Goal: Task Accomplishment & Management: Manage account settings

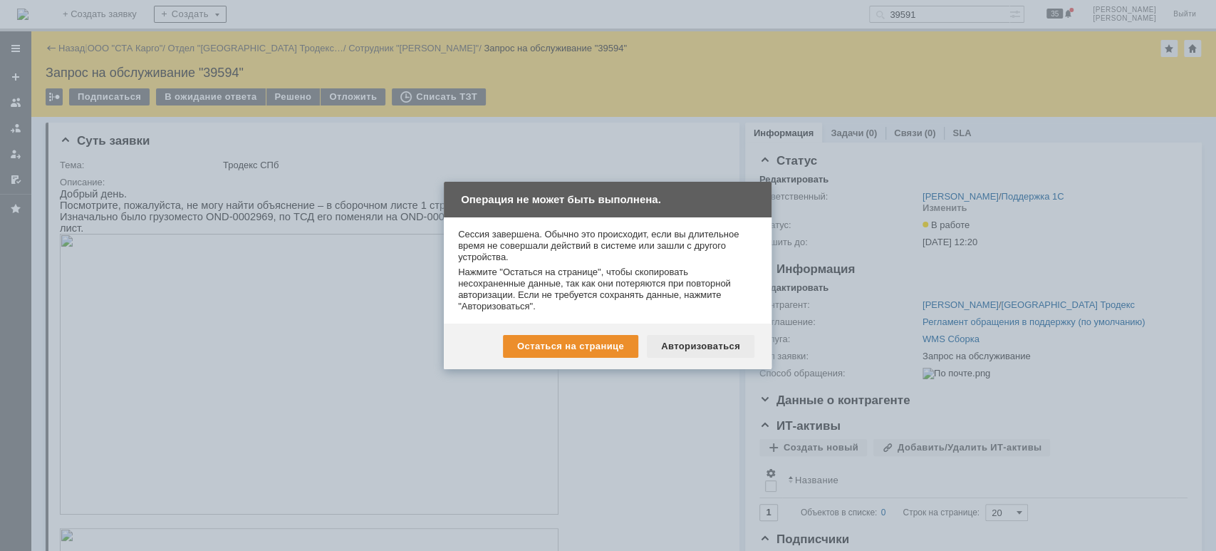
click at [720, 349] on div "Авторизоваться" at bounding box center [701, 346] width 108 height 23
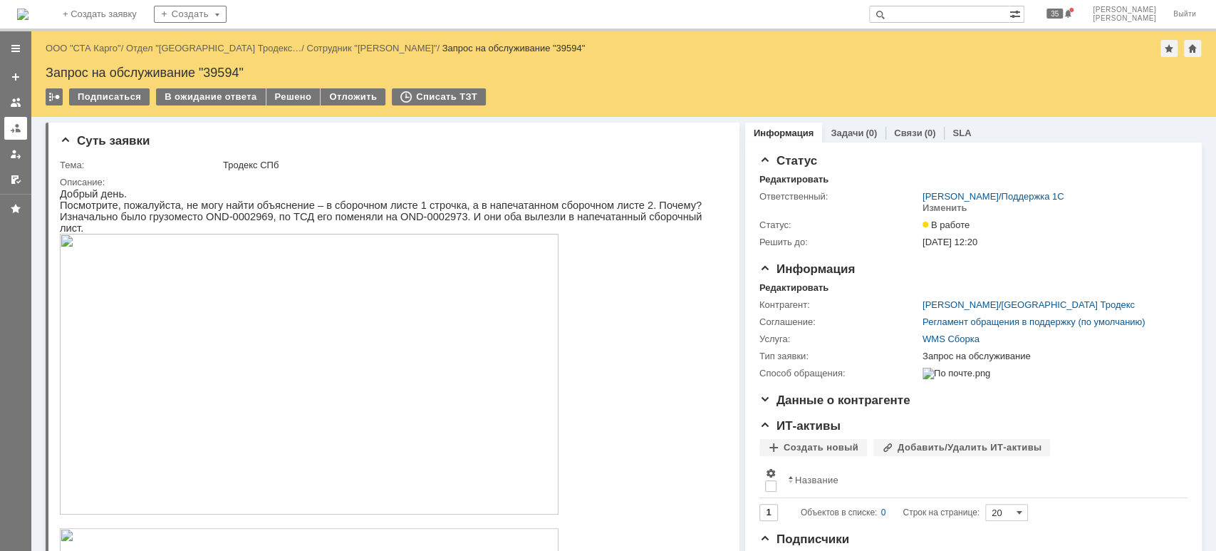
click at [14, 121] on link at bounding box center [15, 128] width 23 height 23
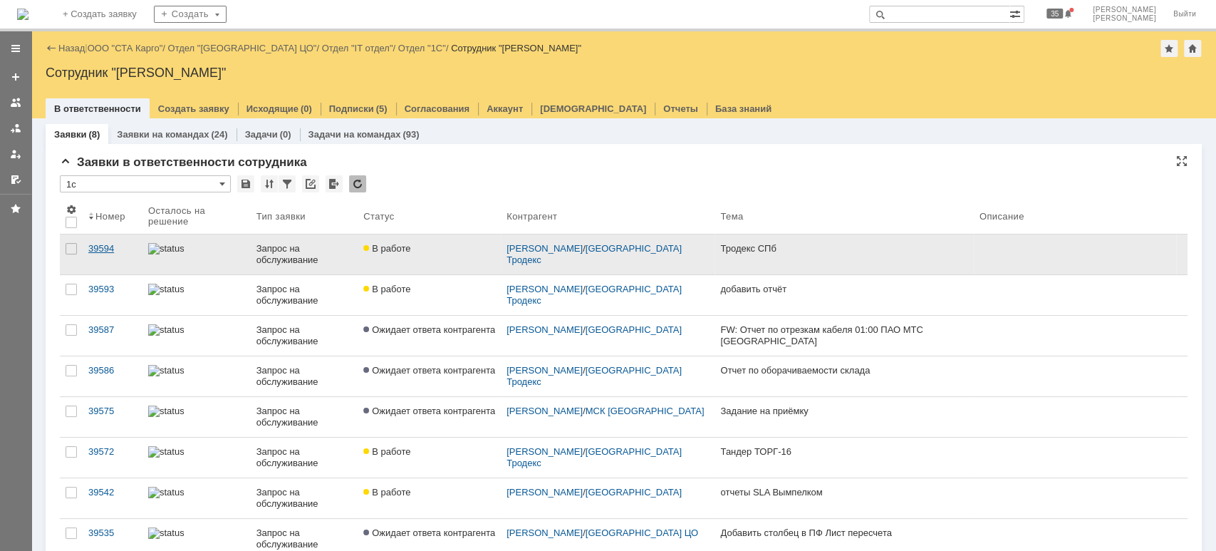
click at [108, 244] on div "39594" at bounding box center [112, 248] width 48 height 11
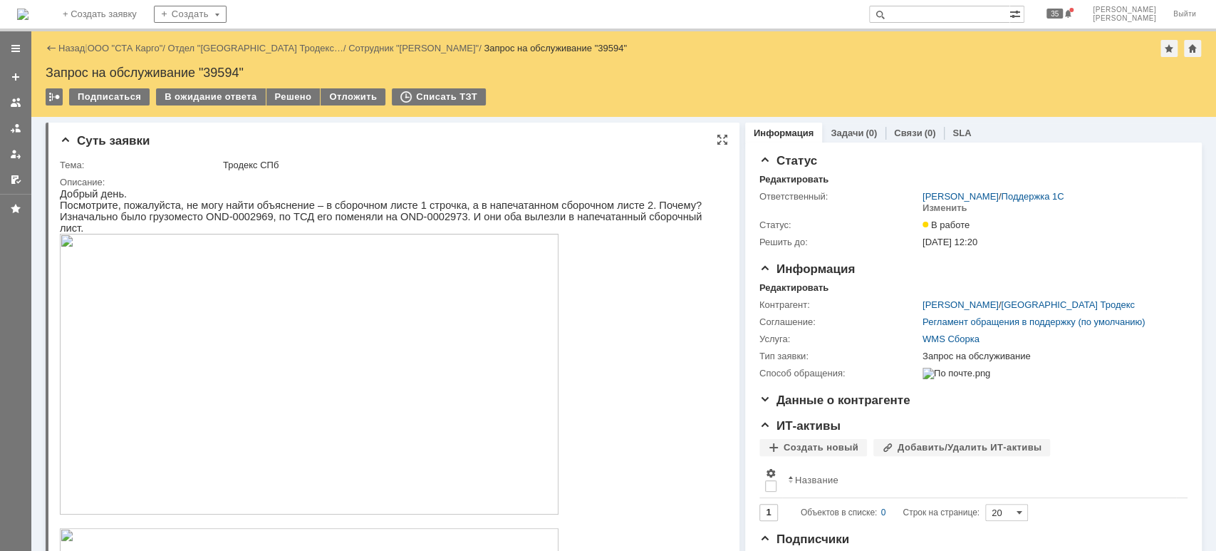
click at [236, 334] on img at bounding box center [309, 374] width 499 height 281
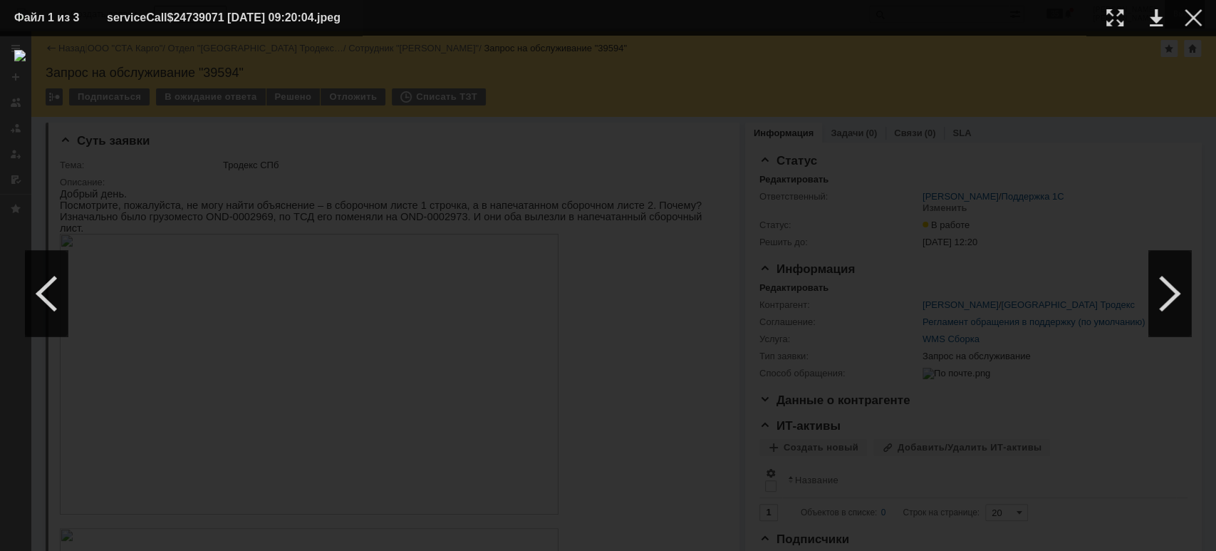
drag, startPoint x: 1197, startPoint y: 12, endPoint x: 1188, endPoint y: 16, distance: 10.2
click at [1197, 14] on div at bounding box center [1193, 17] width 17 height 17
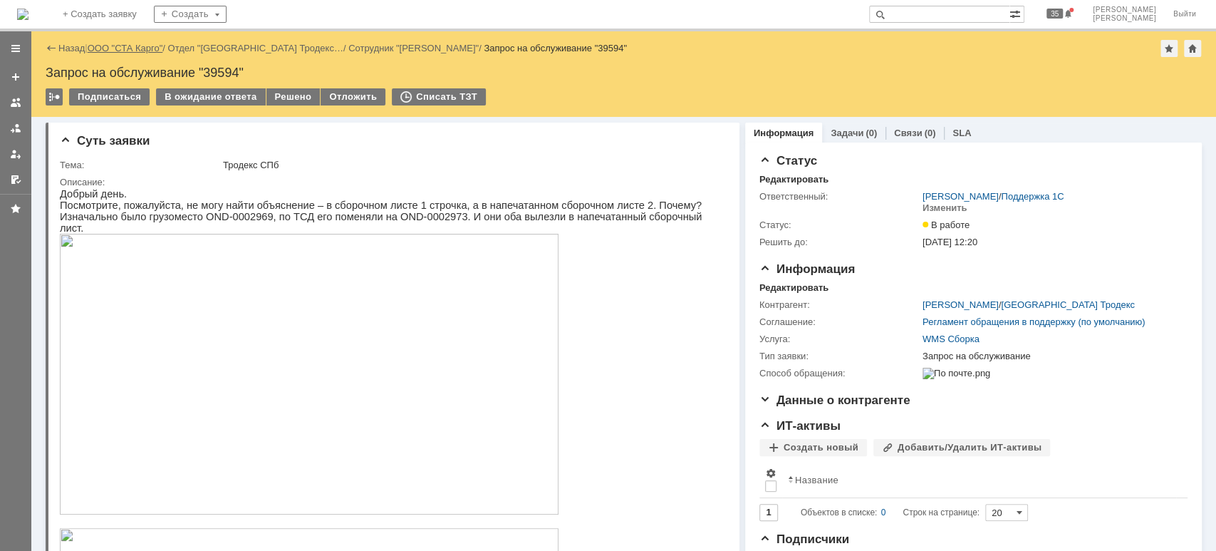
click at [140, 43] on link "ООО "СТА Карго"" at bounding box center [126, 48] width 76 height 11
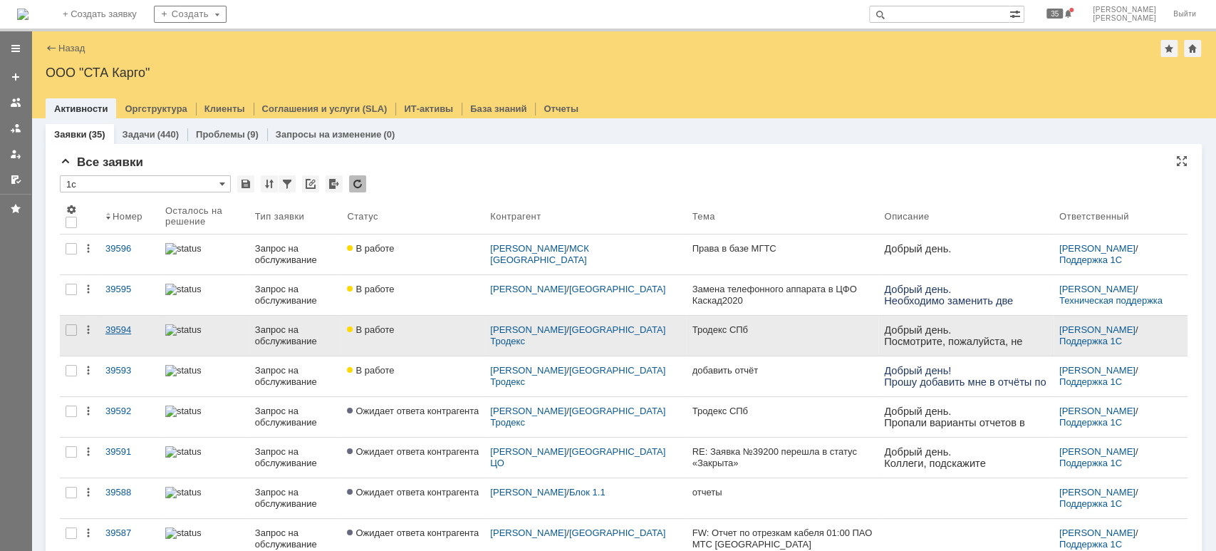
click at [122, 321] on link "39594" at bounding box center [130, 336] width 60 height 40
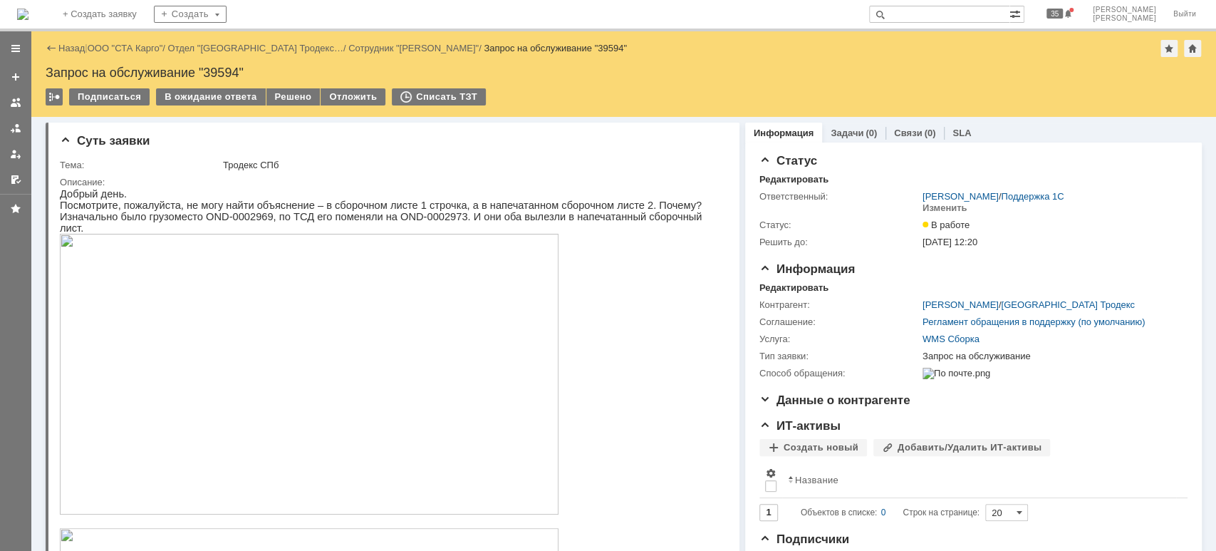
click at [209, 357] on img at bounding box center [309, 374] width 499 height 281
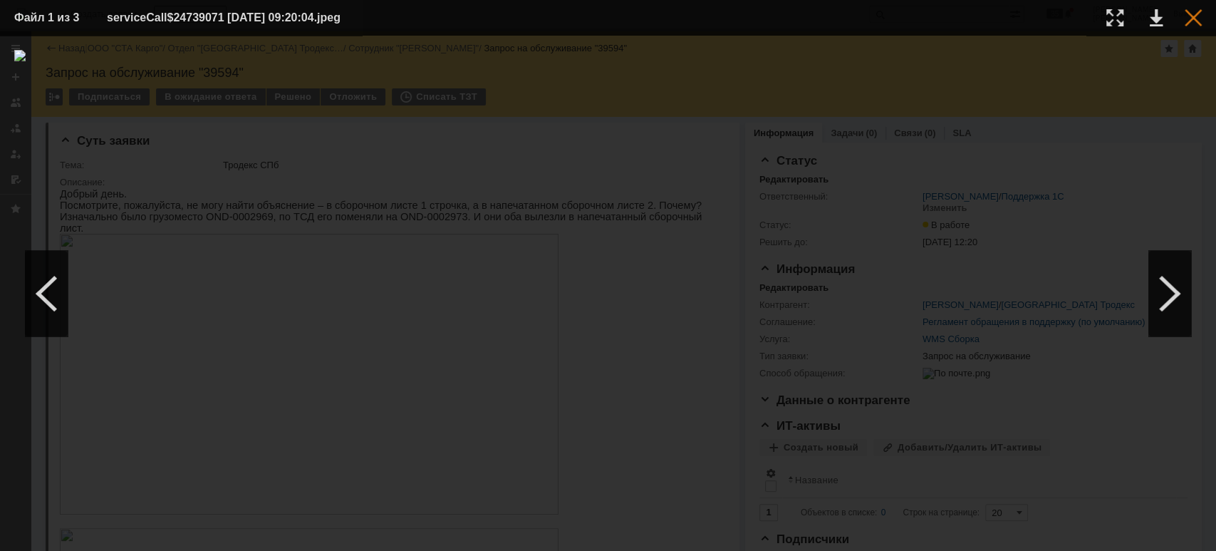
click at [1189, 19] on div at bounding box center [1193, 17] width 17 height 17
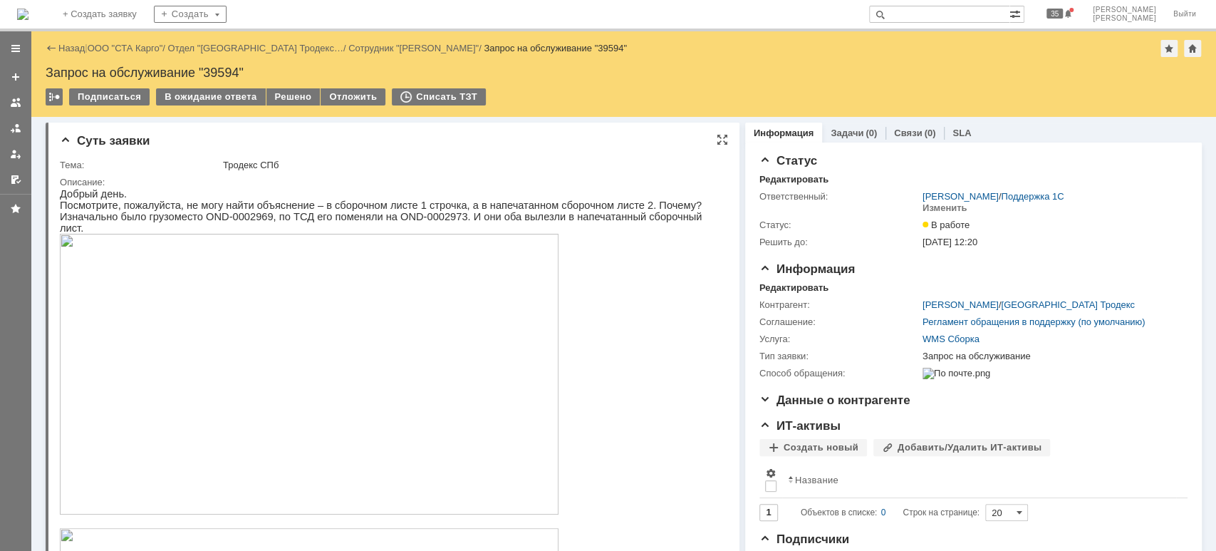
click at [319, 307] on img at bounding box center [309, 374] width 499 height 281
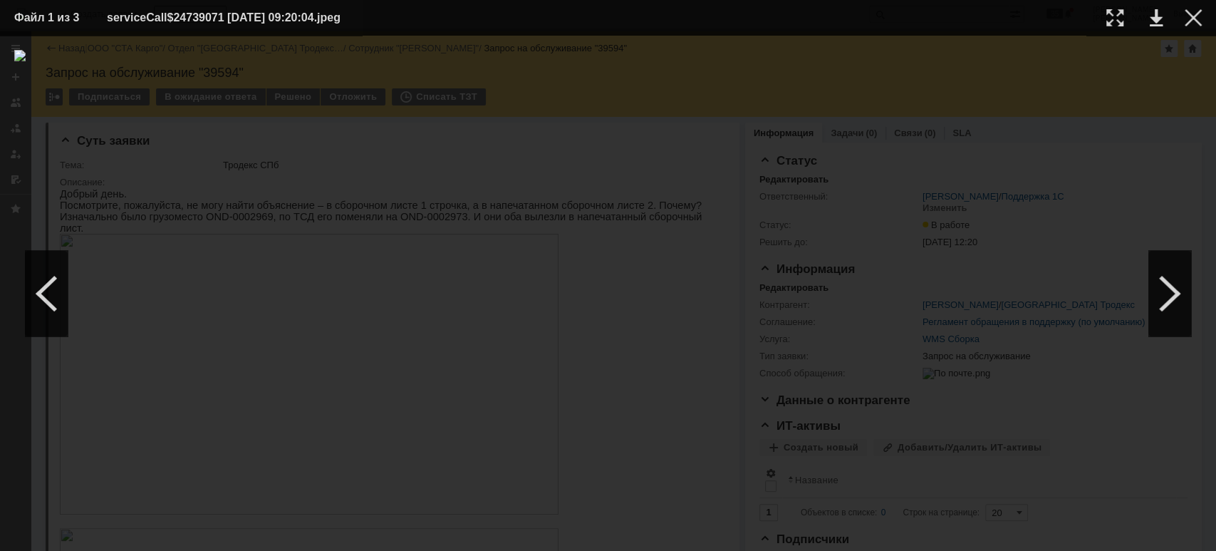
click at [402, 312] on img at bounding box center [608, 293] width 1188 height 487
click at [1189, 19] on div at bounding box center [1193, 17] width 17 height 17
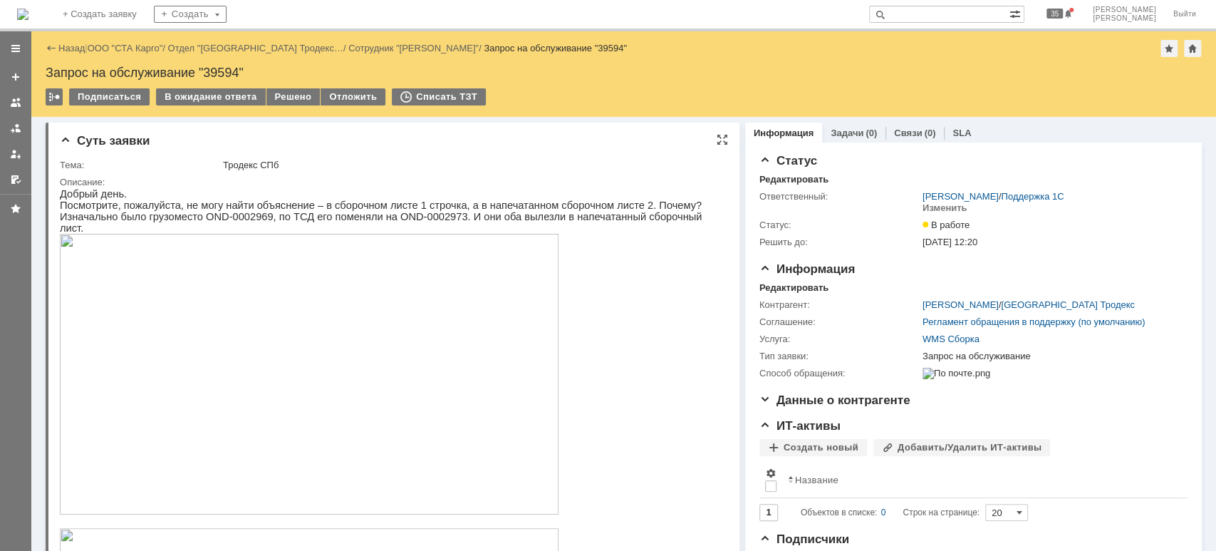
click at [309, 316] on img at bounding box center [309, 374] width 499 height 281
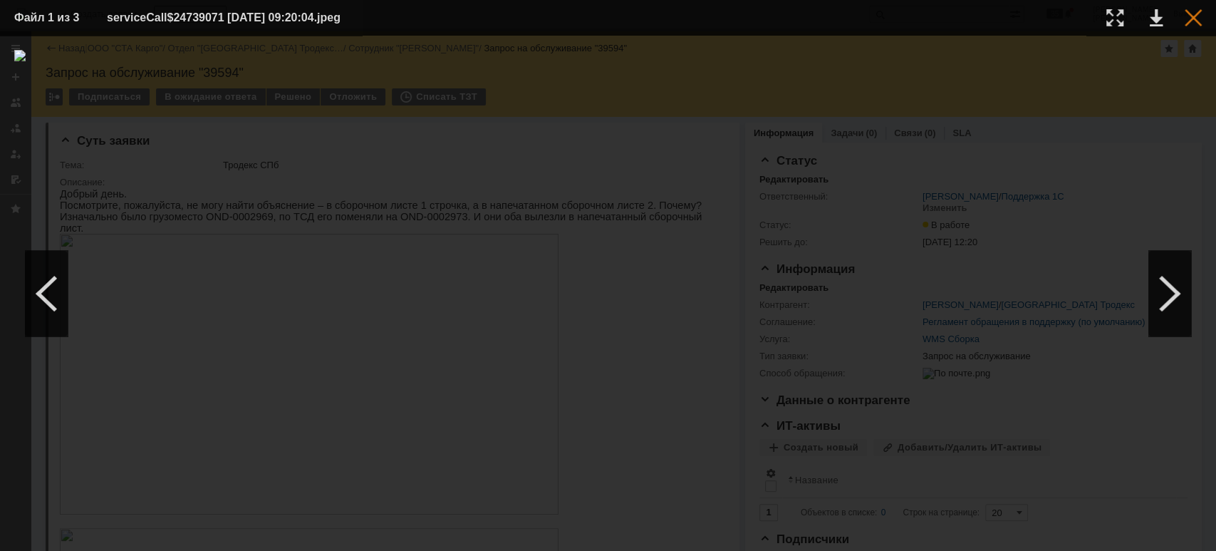
click at [1190, 19] on div at bounding box center [1193, 17] width 17 height 17
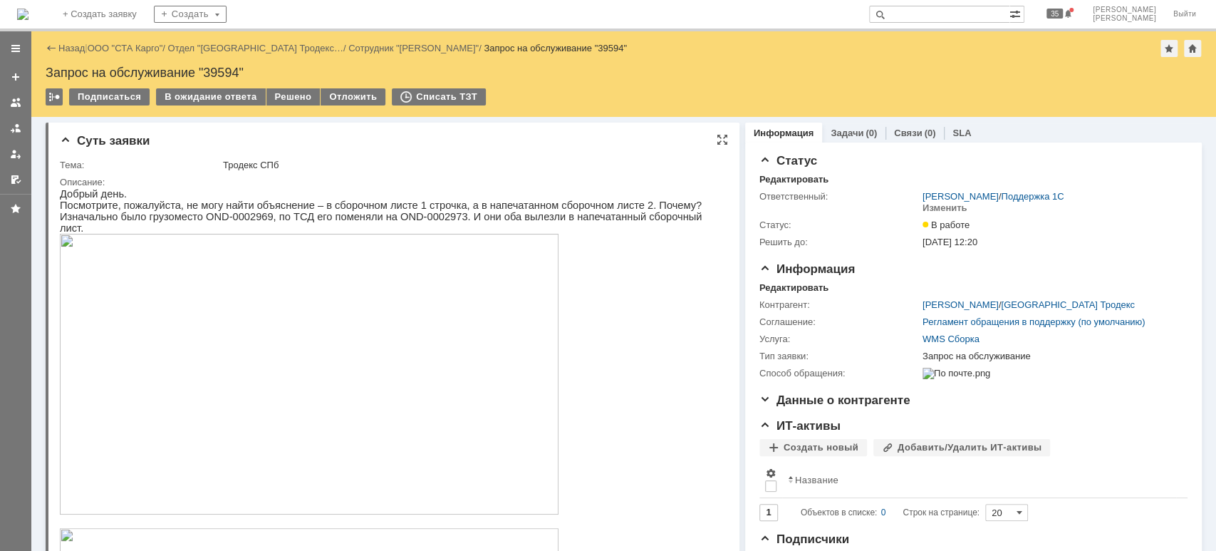
click at [388, 296] on img at bounding box center [309, 374] width 499 height 281
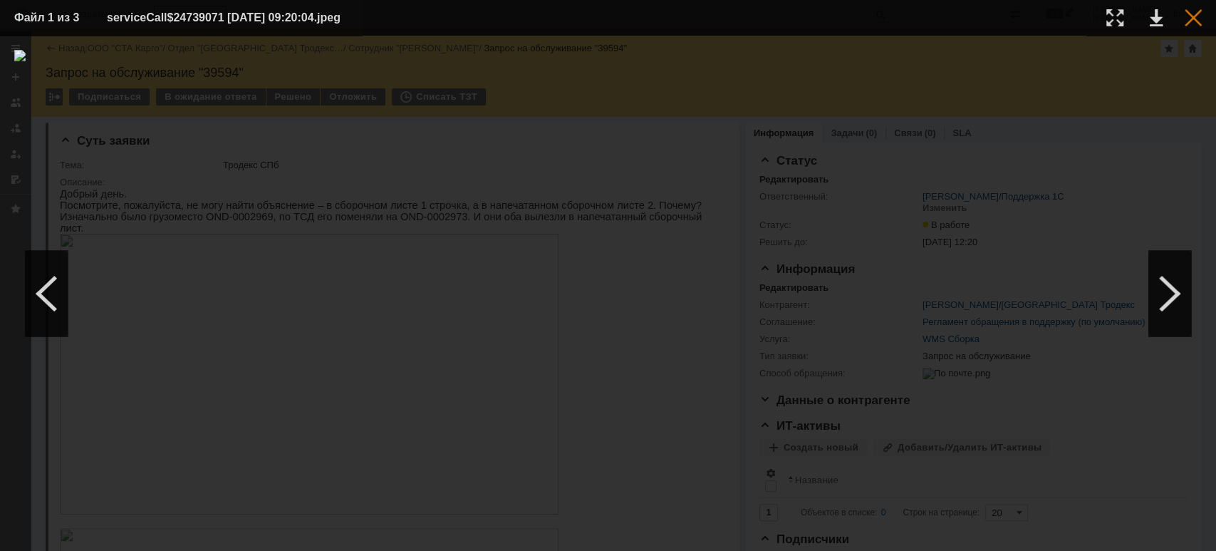
click at [1186, 17] on div at bounding box center [1193, 17] width 17 height 17
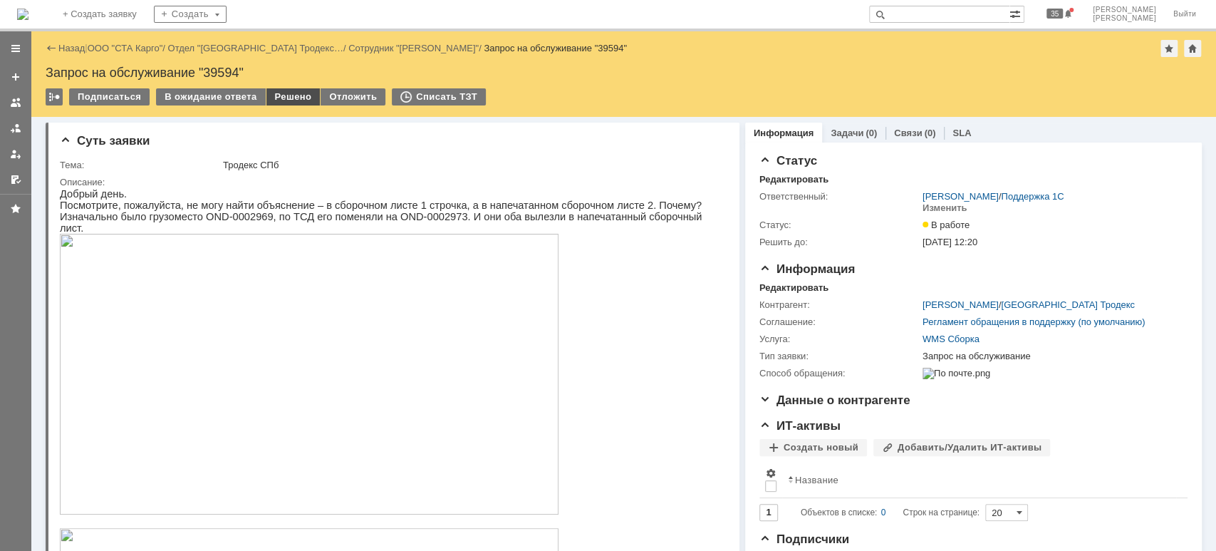
drag, startPoint x: 298, startPoint y: 91, endPoint x: 293, endPoint y: 99, distance: 9.3
click at [296, 94] on div "Решено" at bounding box center [294, 96] width 54 height 17
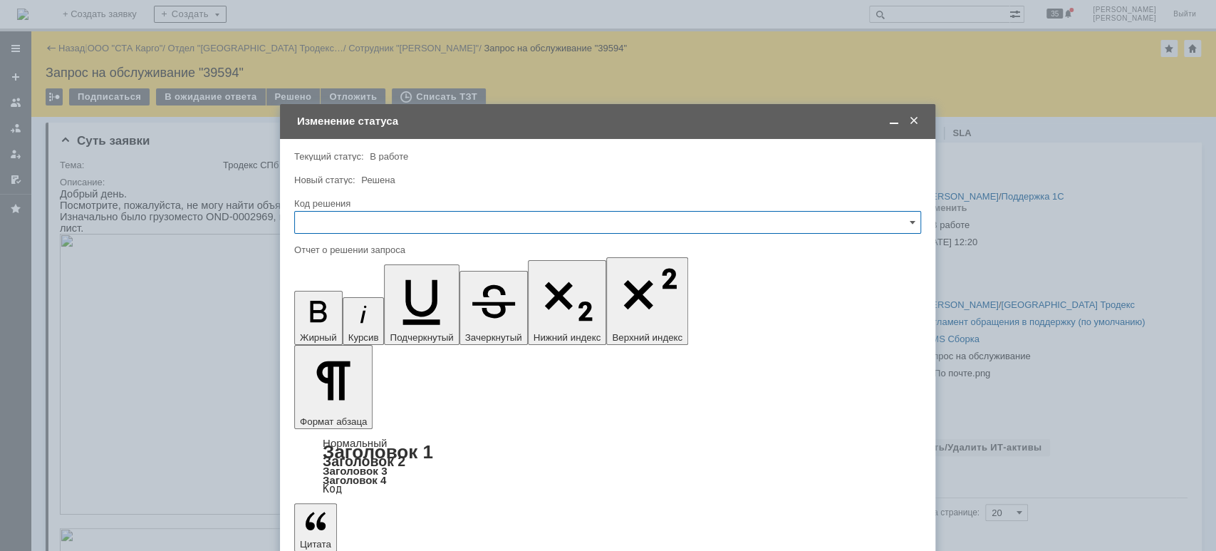
click at [340, 228] on input "text" at bounding box center [607, 222] width 627 height 23
click at [371, 409] on span "Решено" at bounding box center [608, 413] width 609 height 11
type input "Решено"
drag, startPoint x: 537, startPoint y: 4066, endPoint x: 174, endPoint y: 4066, distance: 363.4
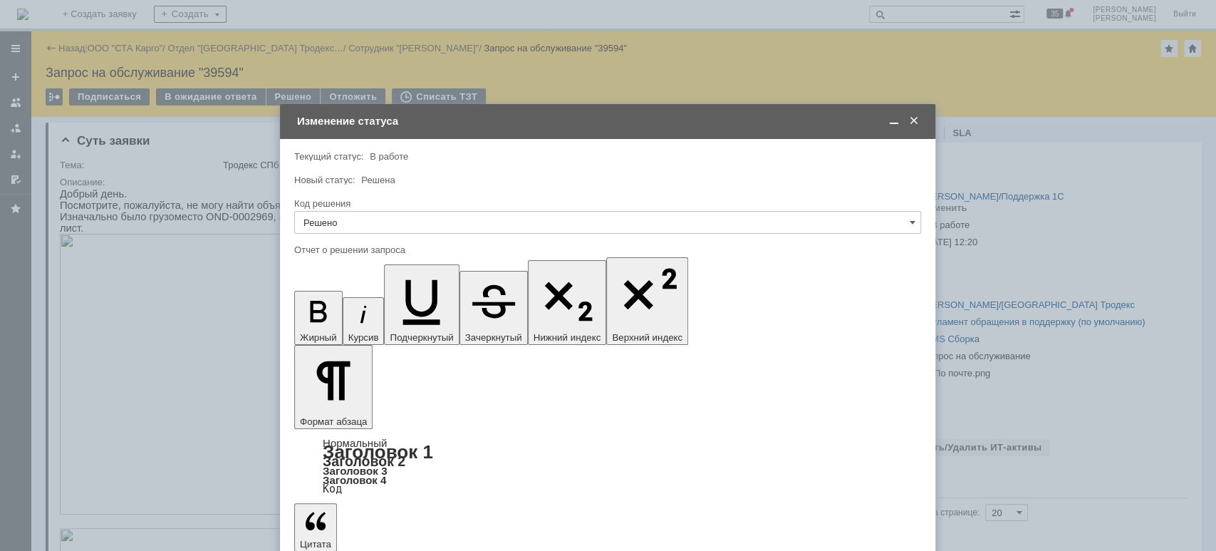
copy div "произведена консультация по телефону."
click at [918, 120] on span at bounding box center [914, 121] width 14 height 13
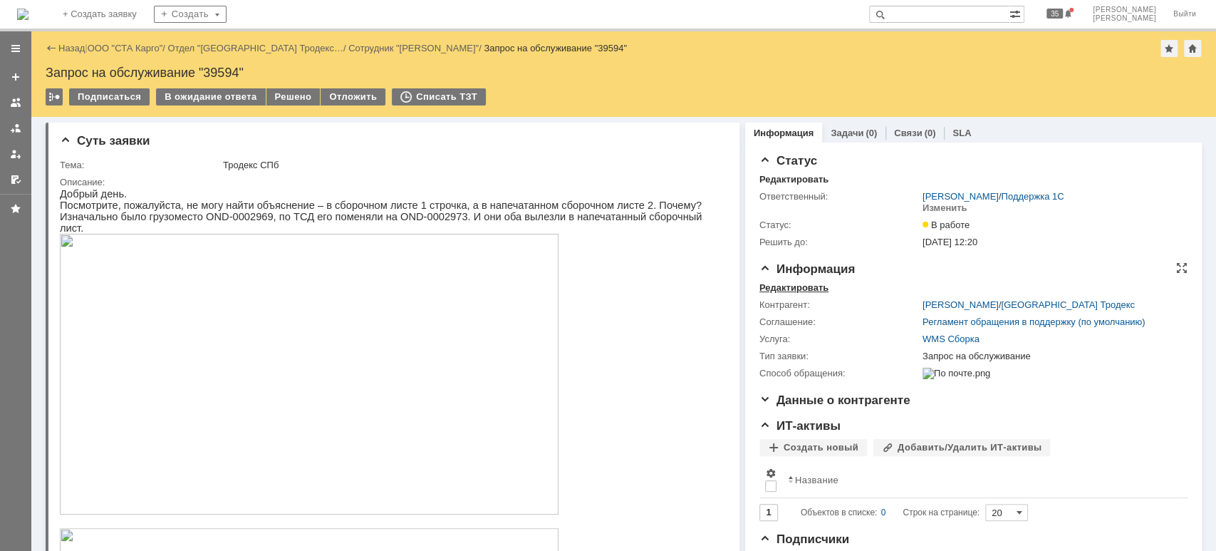
click at [810, 289] on div "Редактировать" at bounding box center [794, 287] width 69 height 11
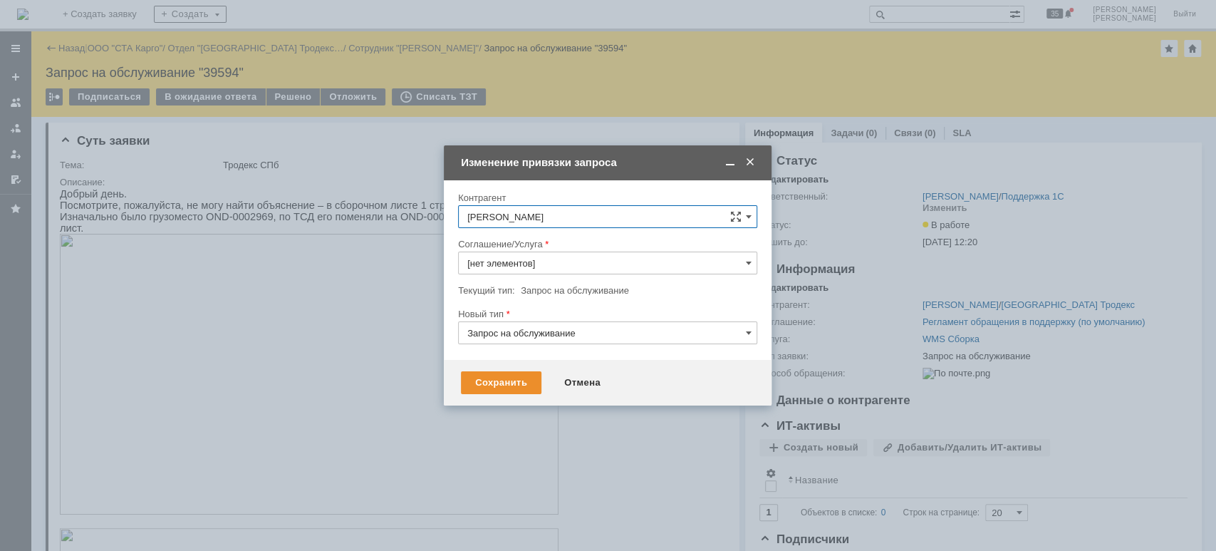
type input "WMS Сборка"
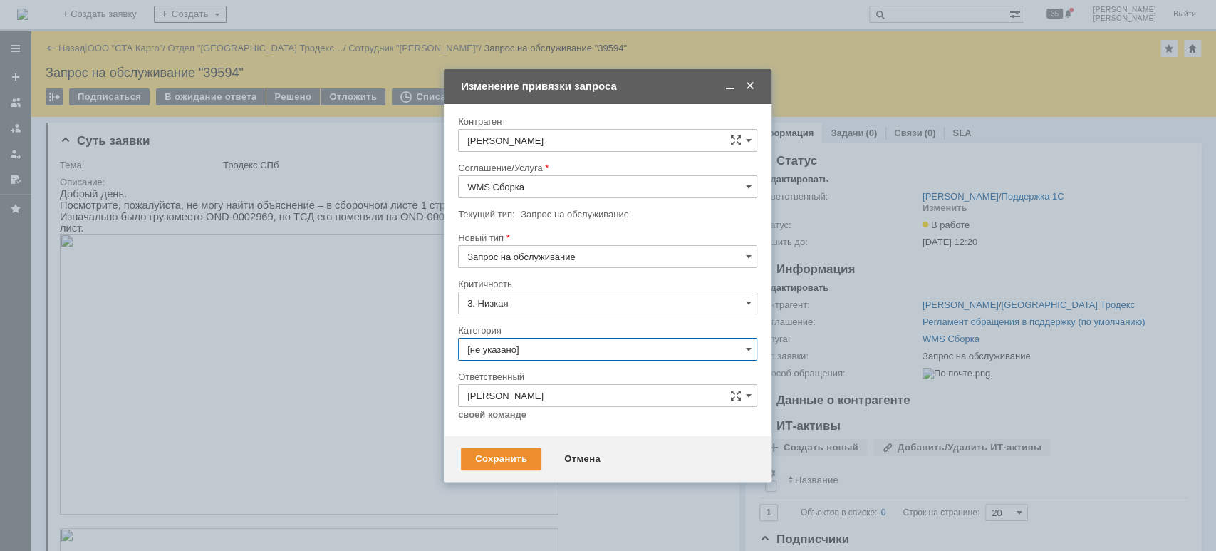
click at [556, 348] on input "[не указано]" at bounding box center [607, 349] width 299 height 23
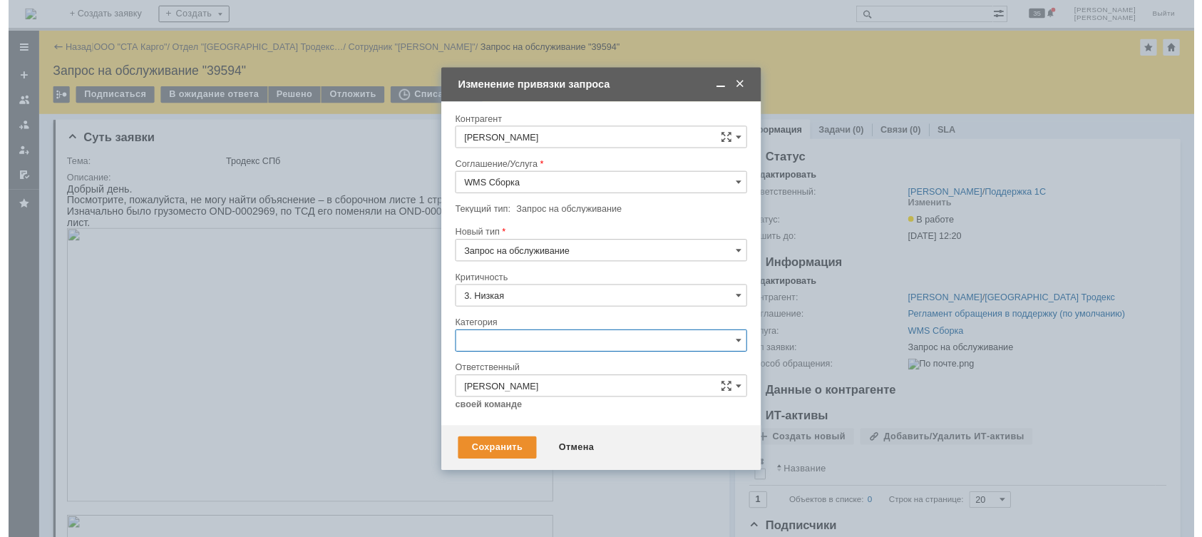
scroll to position [17, 0]
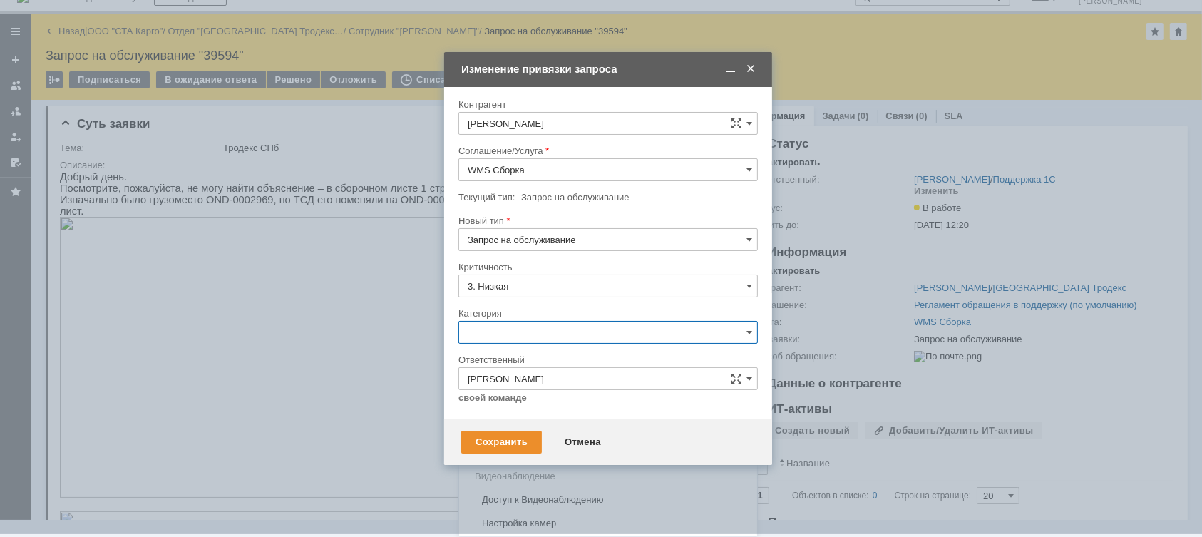
click at [569, 423] on span "Консультация пользователя" at bounding box center [607, 428] width 281 height 11
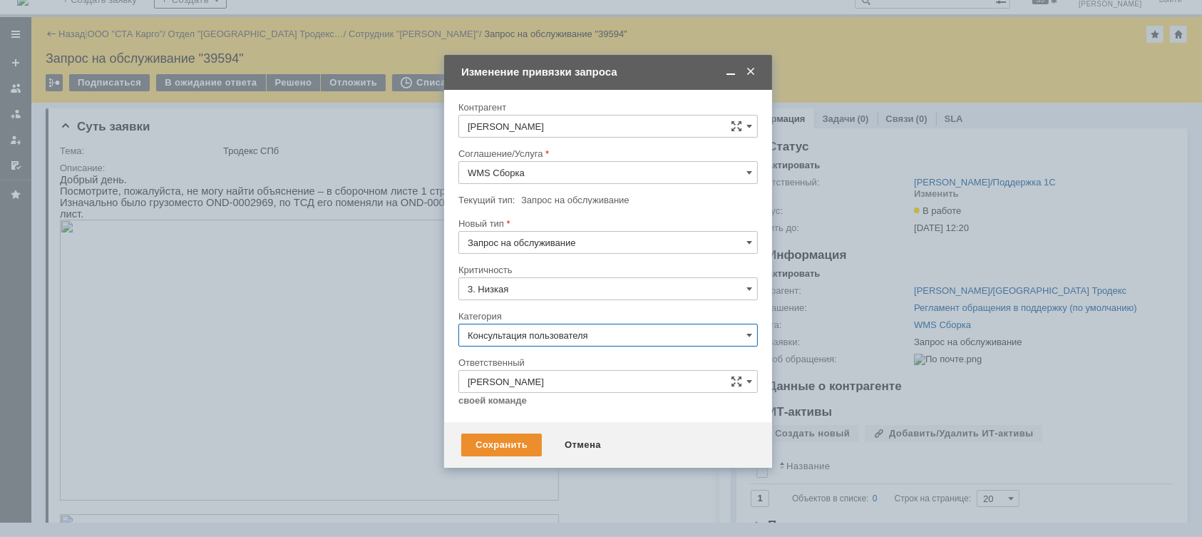
scroll to position [14, 0]
type input "Консультация пользователя"
click at [522, 435] on div "Сохранить" at bounding box center [501, 444] width 81 height 23
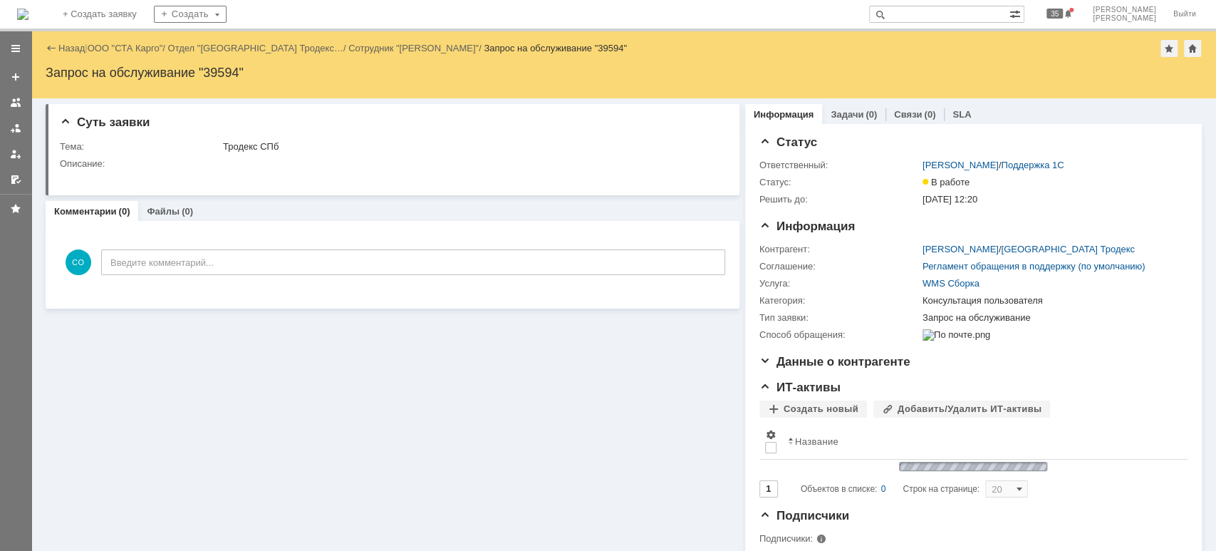
scroll to position [0, 0]
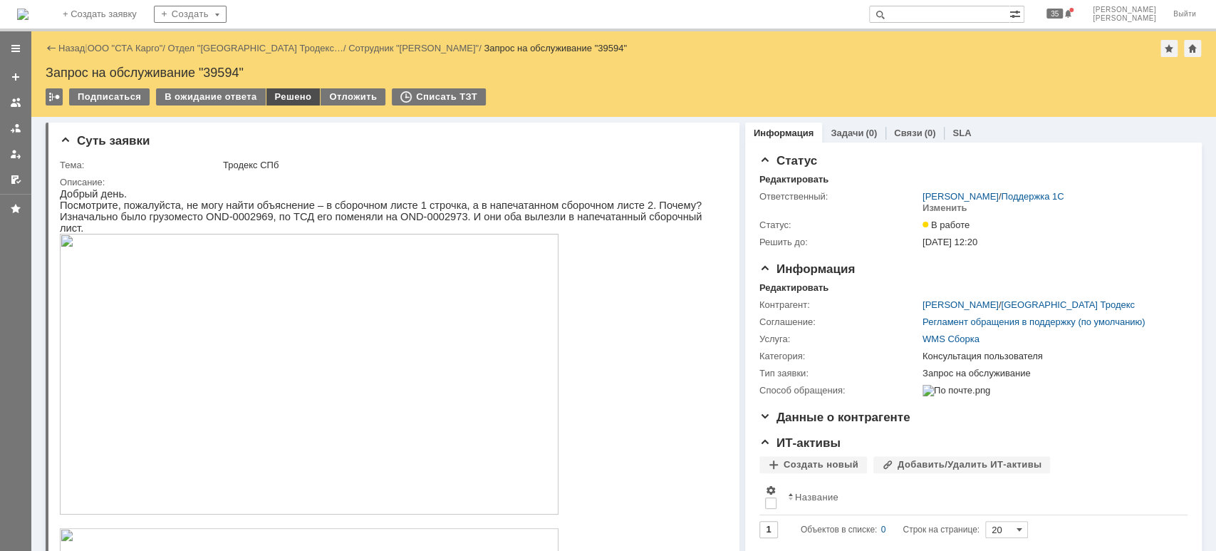
click at [283, 96] on div "Решено" at bounding box center [294, 96] width 54 height 17
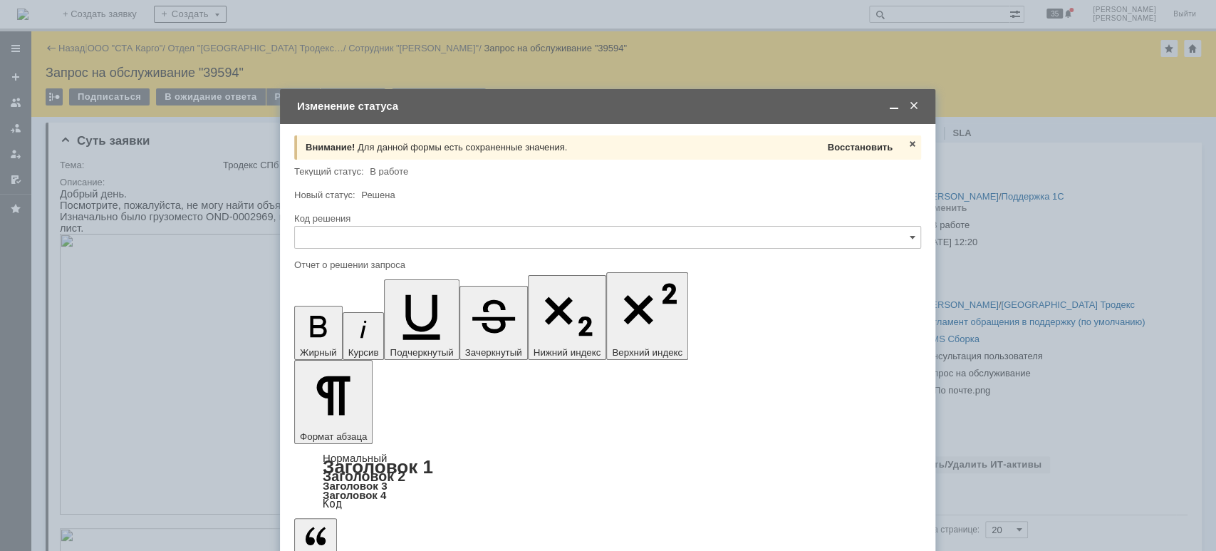
click at [864, 148] on span "Восстановить" at bounding box center [860, 147] width 65 height 11
type input "Решено"
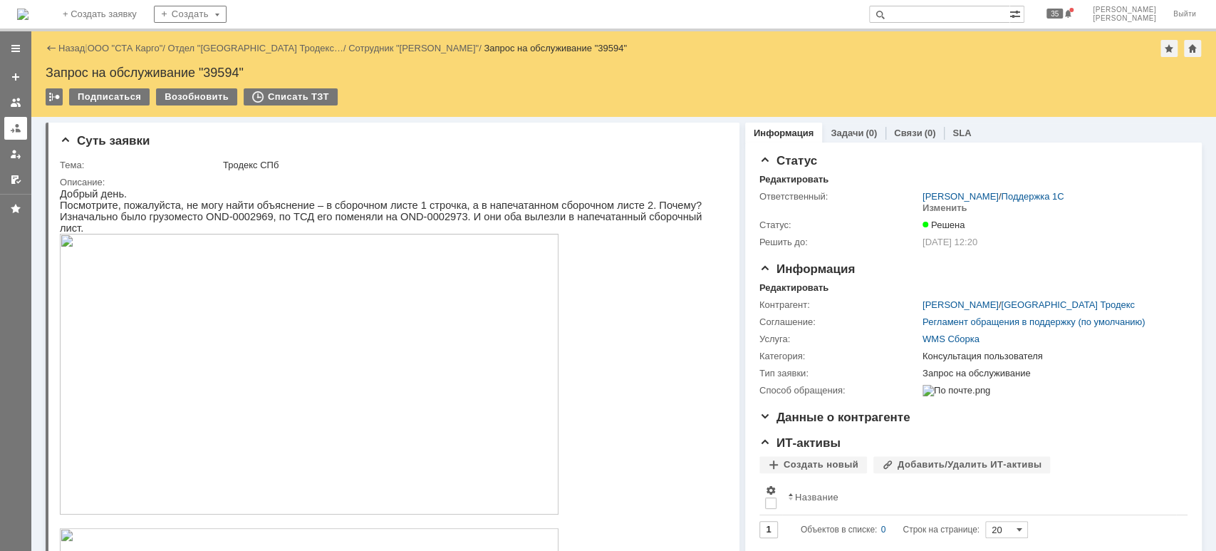
click at [17, 130] on div at bounding box center [15, 128] width 11 height 11
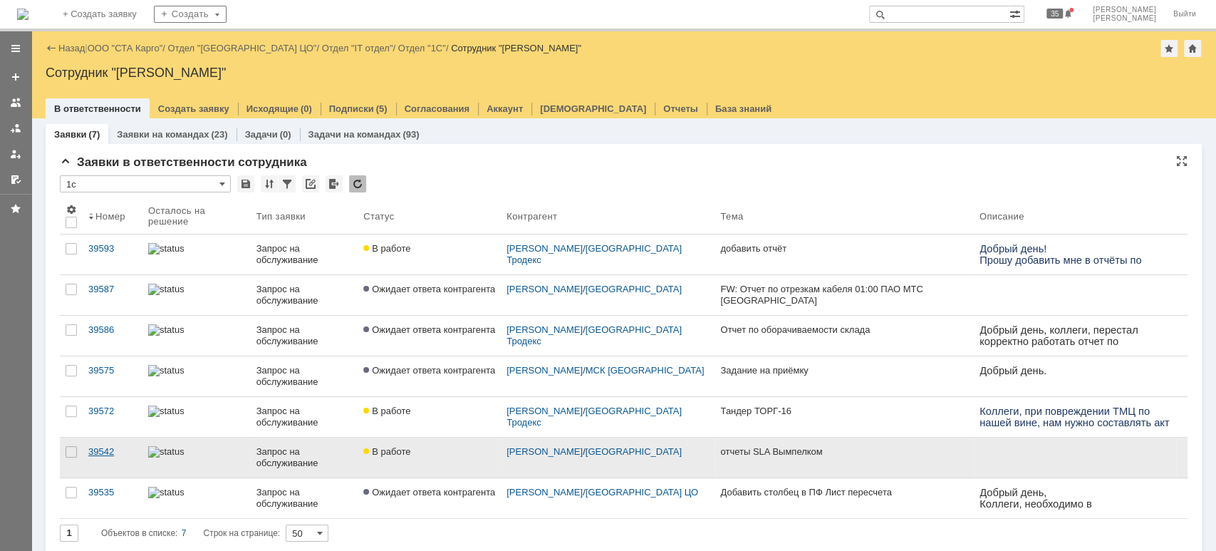
click at [104, 452] on div "39542" at bounding box center [112, 451] width 48 height 11
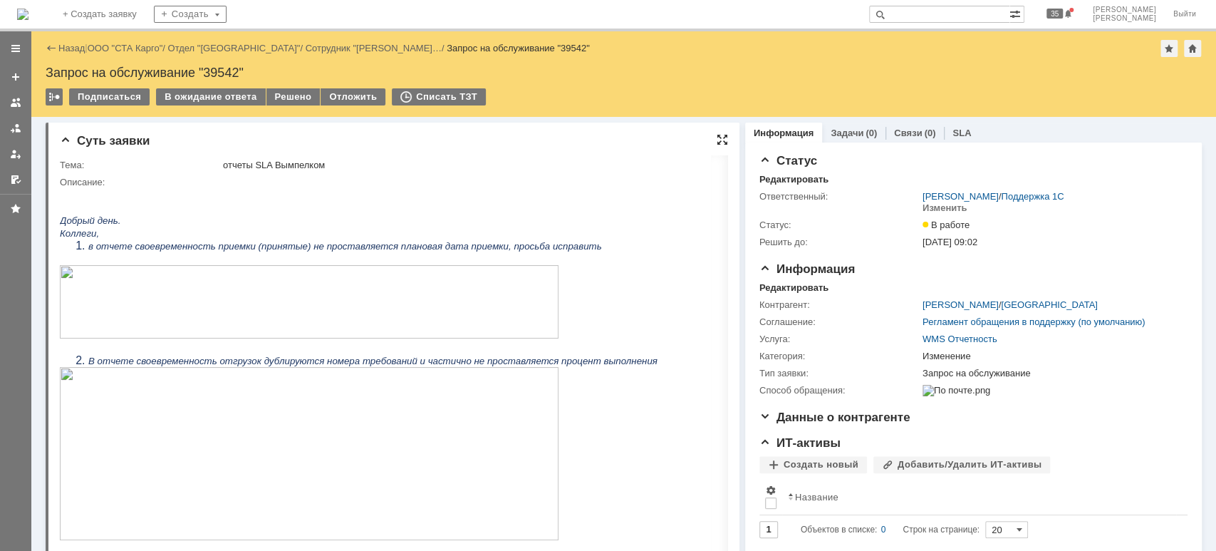
click at [717, 137] on div at bounding box center [722, 139] width 11 height 11
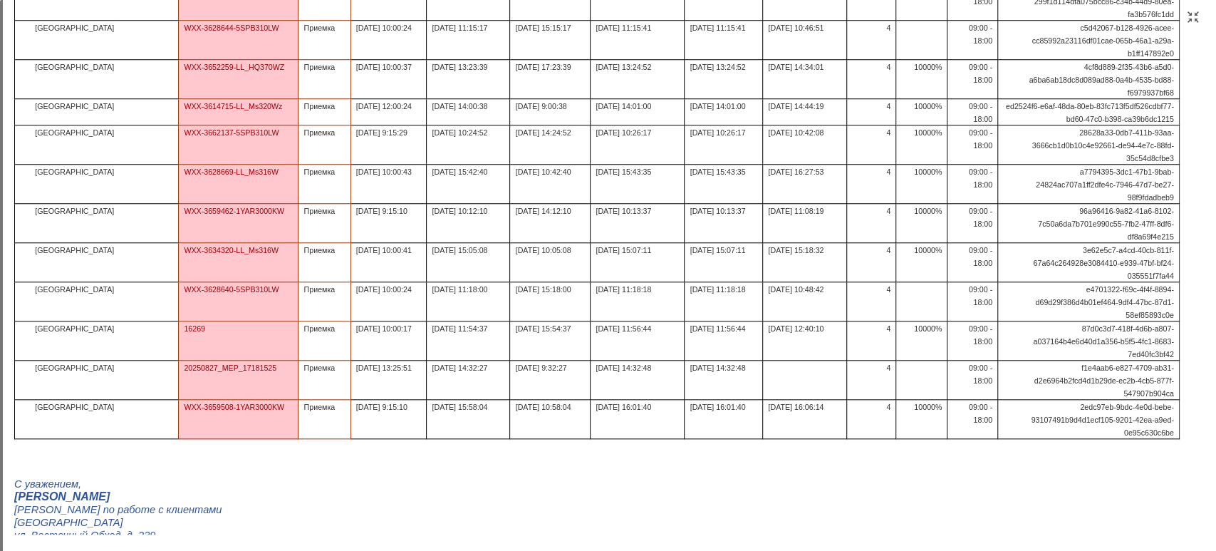
scroll to position [327, 0]
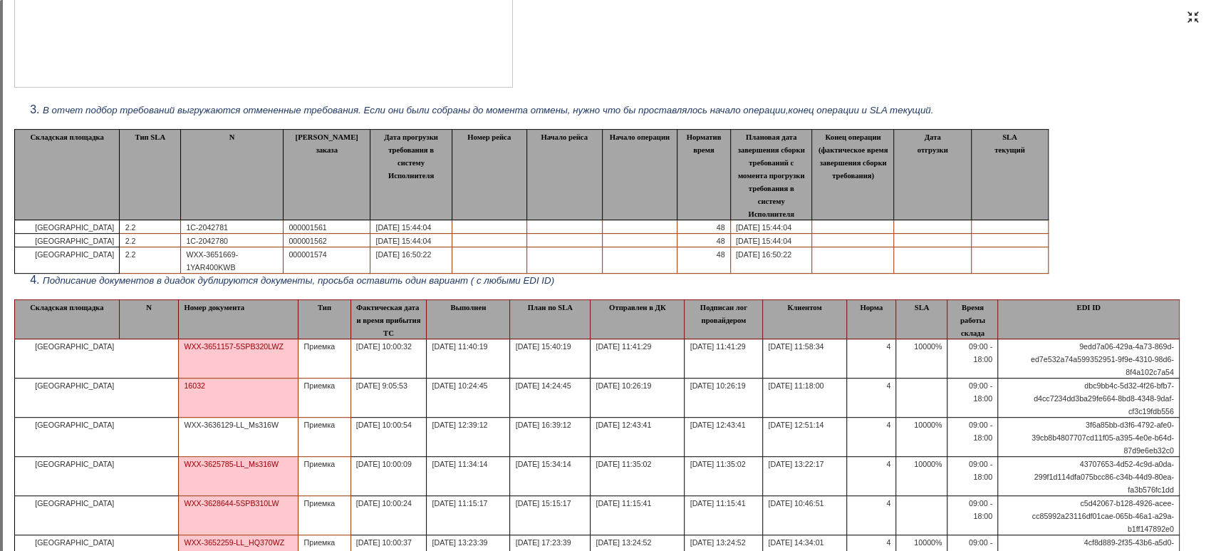
click at [1190, 16] on div at bounding box center [1193, 16] width 11 height 11
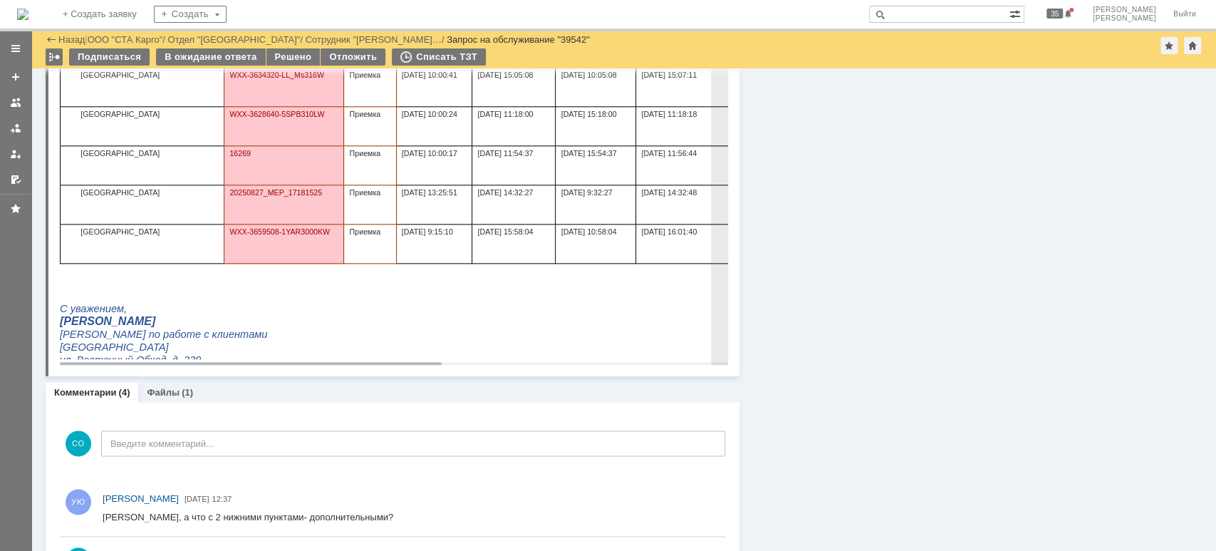
scroll to position [1055, 0]
click at [714, 415] on div at bounding box center [719, 418] width 11 height 11
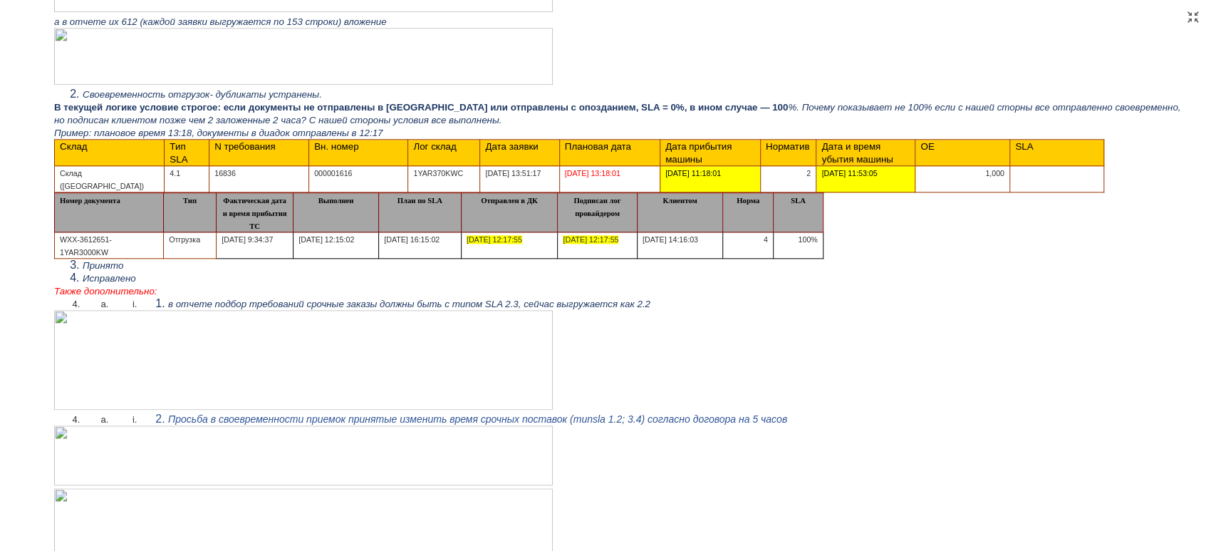
scroll to position [1077, 0]
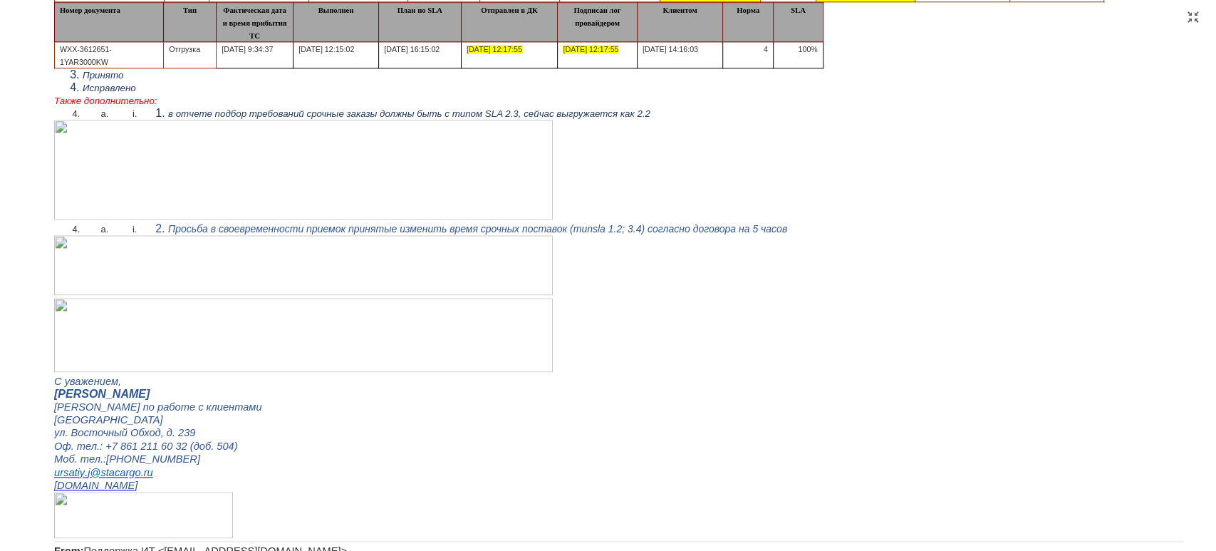
click at [277, 137] on img at bounding box center [303, 170] width 499 height 100
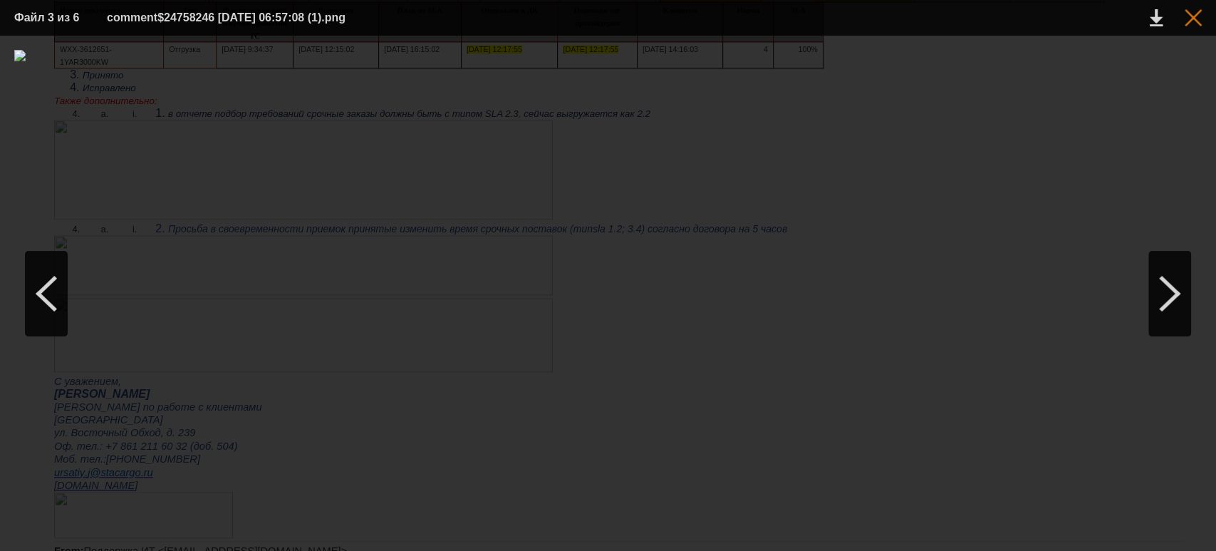
click at [1197, 20] on div at bounding box center [1193, 17] width 17 height 17
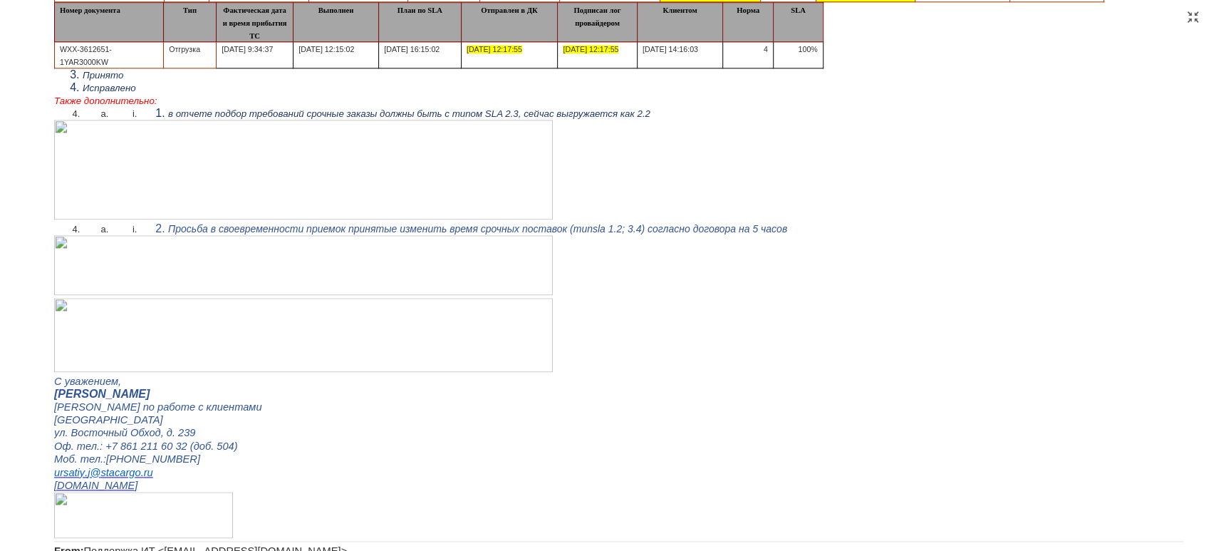
scroll to position [981, 0]
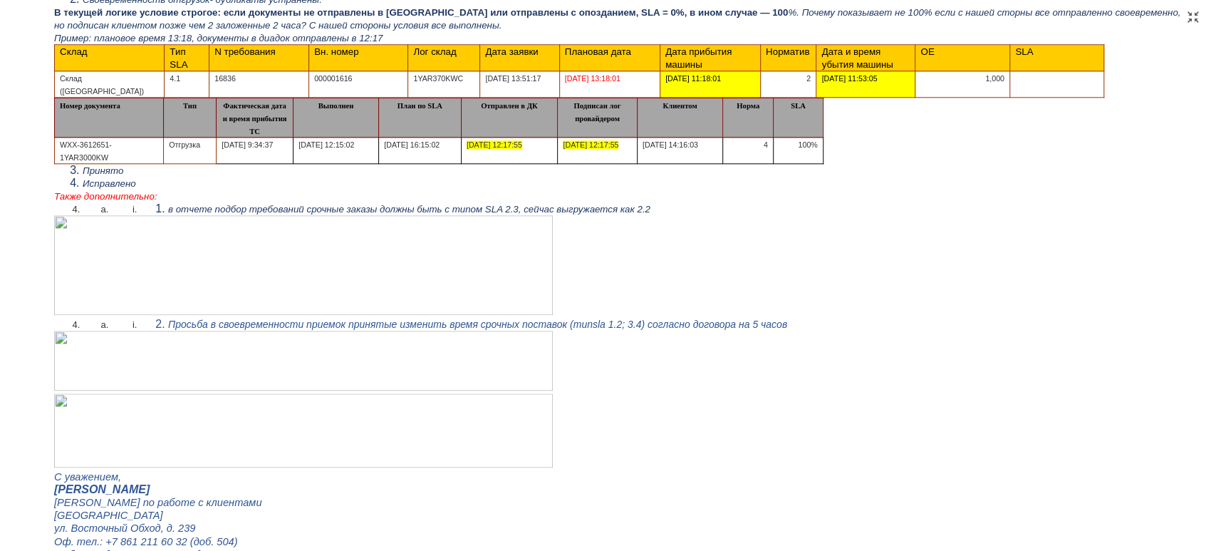
click at [234, 272] on img at bounding box center [303, 265] width 499 height 100
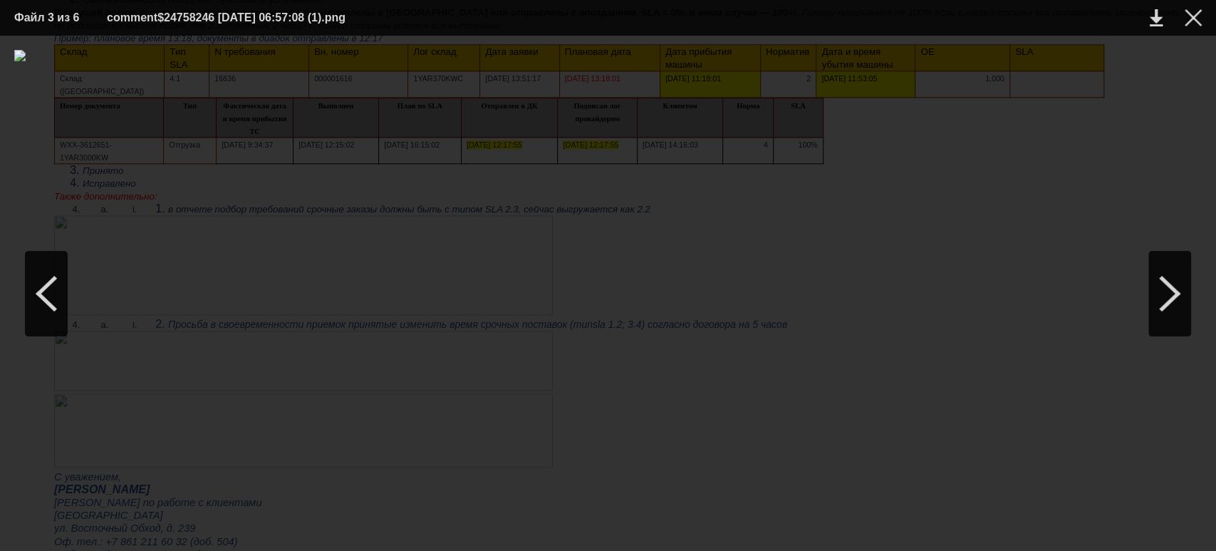
click at [372, 416] on div at bounding box center [608, 293] width 1188 height 487
drag, startPoint x: 815, startPoint y: 500, endPoint x: 839, endPoint y: 479, distance: 32.4
click at [815, 500] on div at bounding box center [608, 293] width 1188 height 487
click at [1200, 21] on div at bounding box center [1193, 17] width 17 height 17
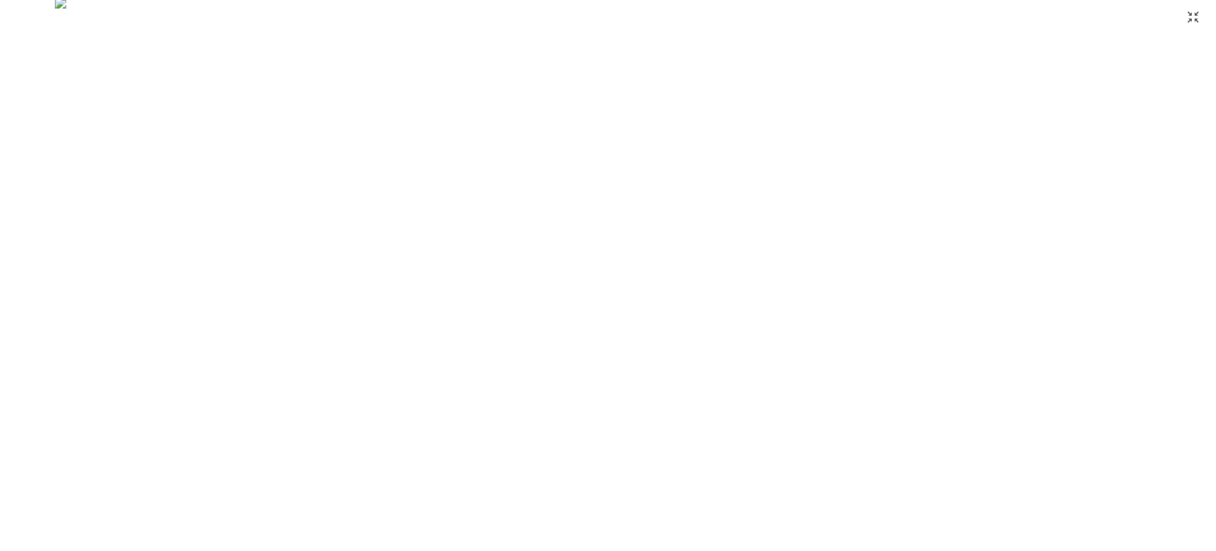
scroll to position [0, 0]
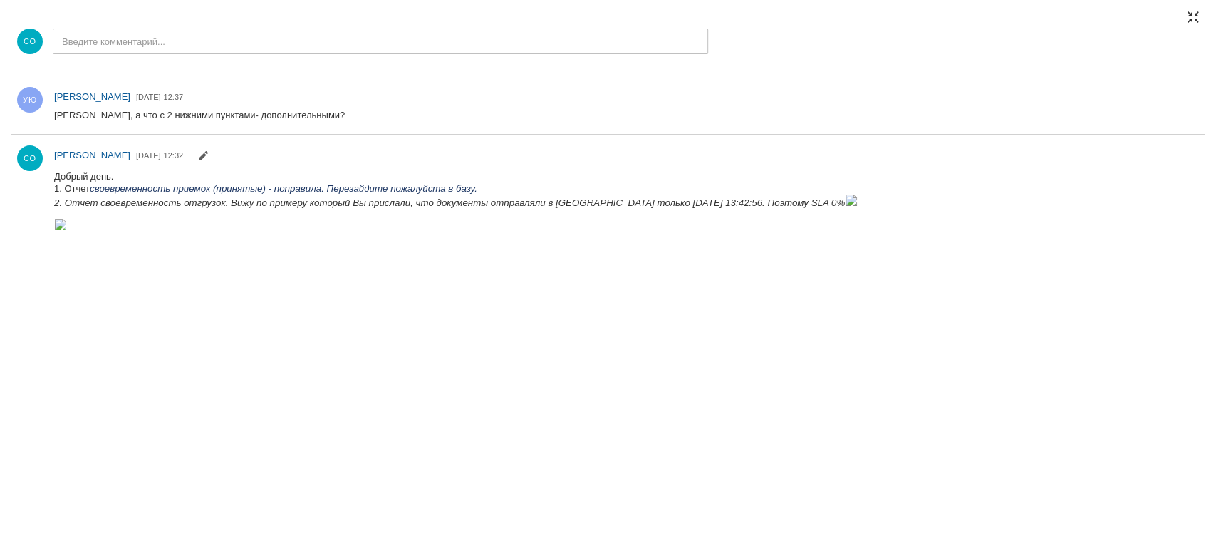
click at [1191, 16] on div at bounding box center [1193, 16] width 11 height 11
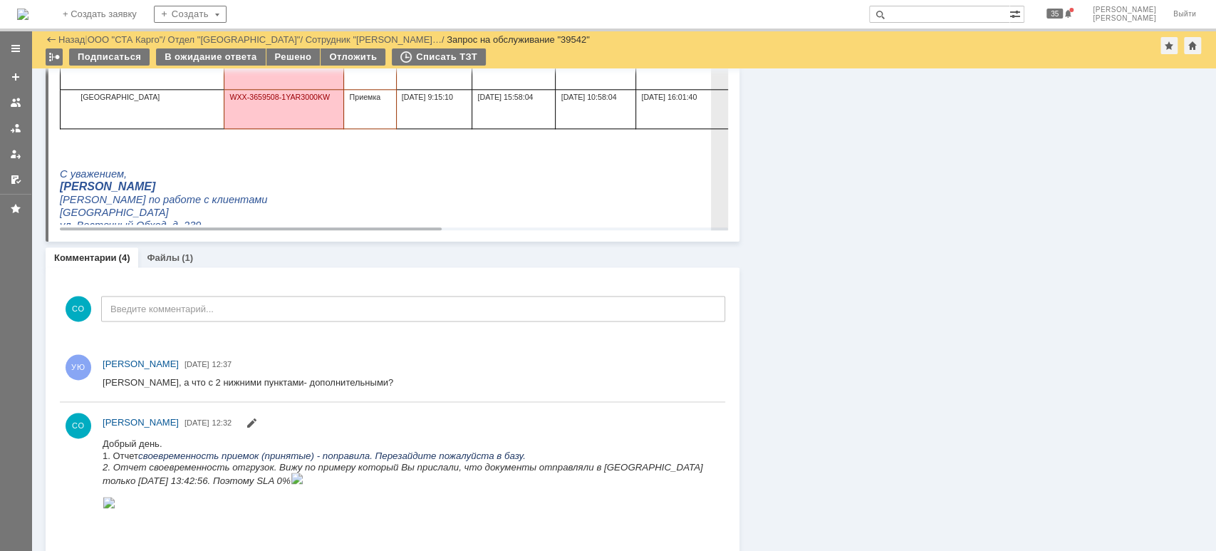
scroll to position [1018, 0]
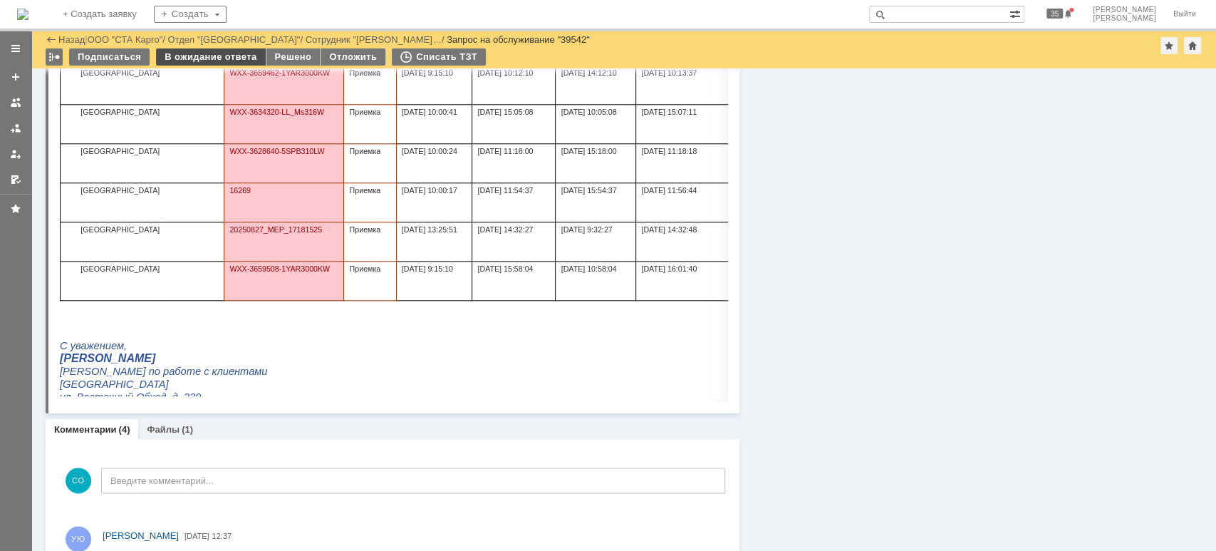
drag, startPoint x: 222, startPoint y: 57, endPoint x: 194, endPoint y: 986, distance: 929.7
click at [222, 57] on div "В ожидание ответа" at bounding box center [210, 56] width 109 height 17
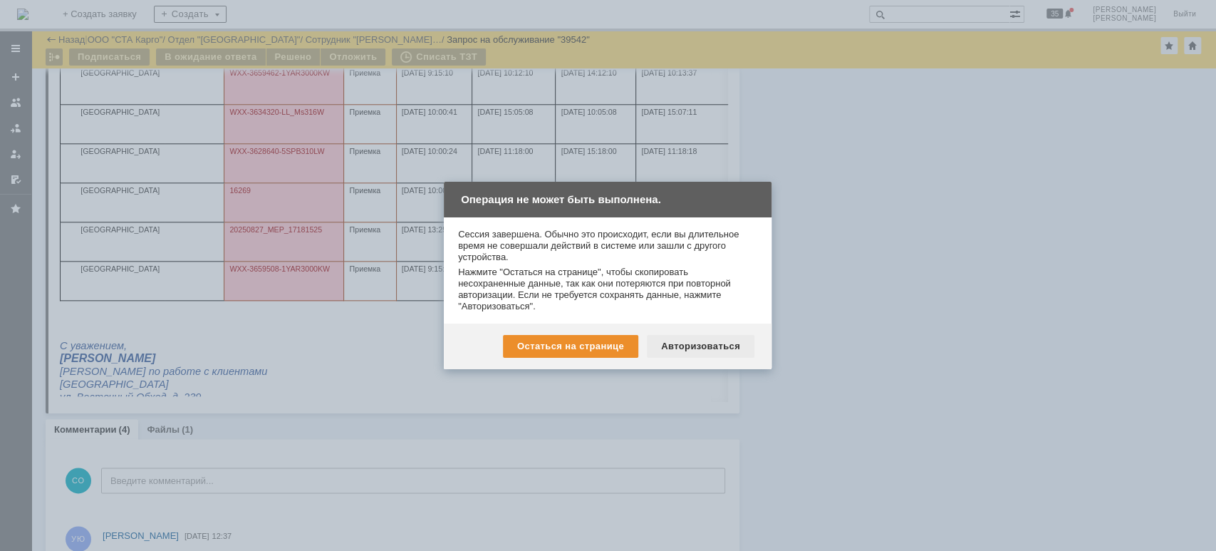
click at [672, 344] on div "Авторизоваться" at bounding box center [701, 346] width 108 height 23
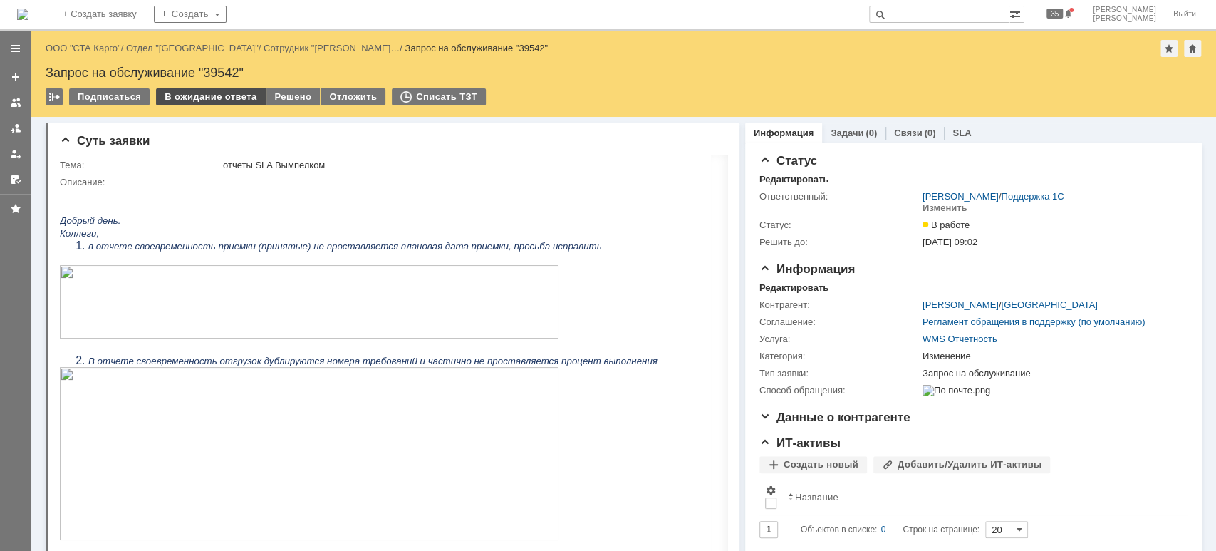
click at [180, 94] on div "В ожидание ответа" at bounding box center [210, 96] width 109 height 17
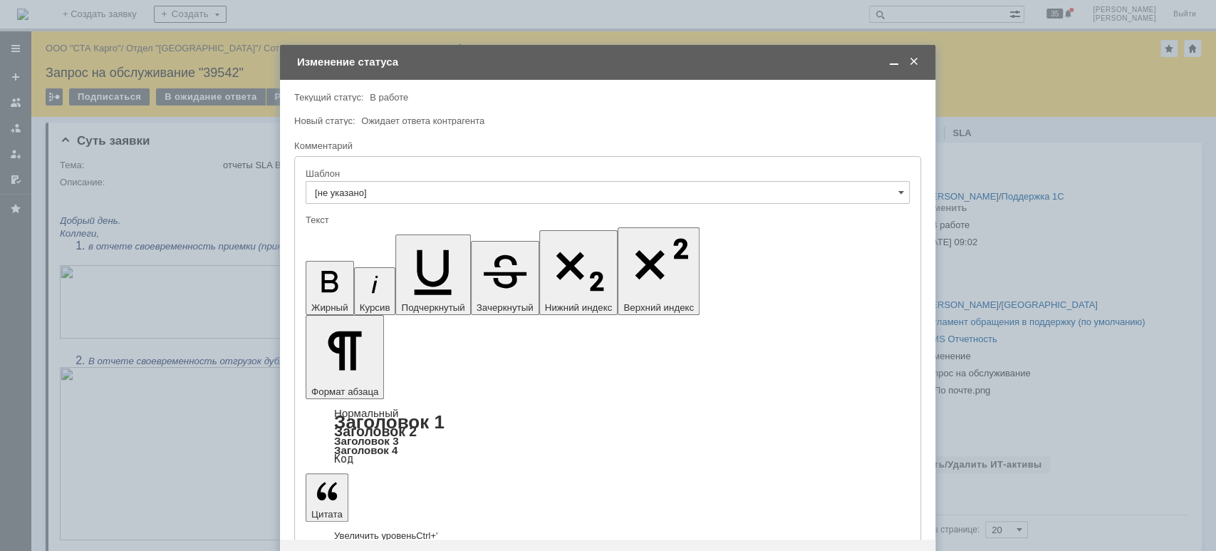
click at [914, 52] on td "Изменение статуса" at bounding box center [608, 62] width 656 height 35
click at [916, 57] on span at bounding box center [914, 62] width 14 height 13
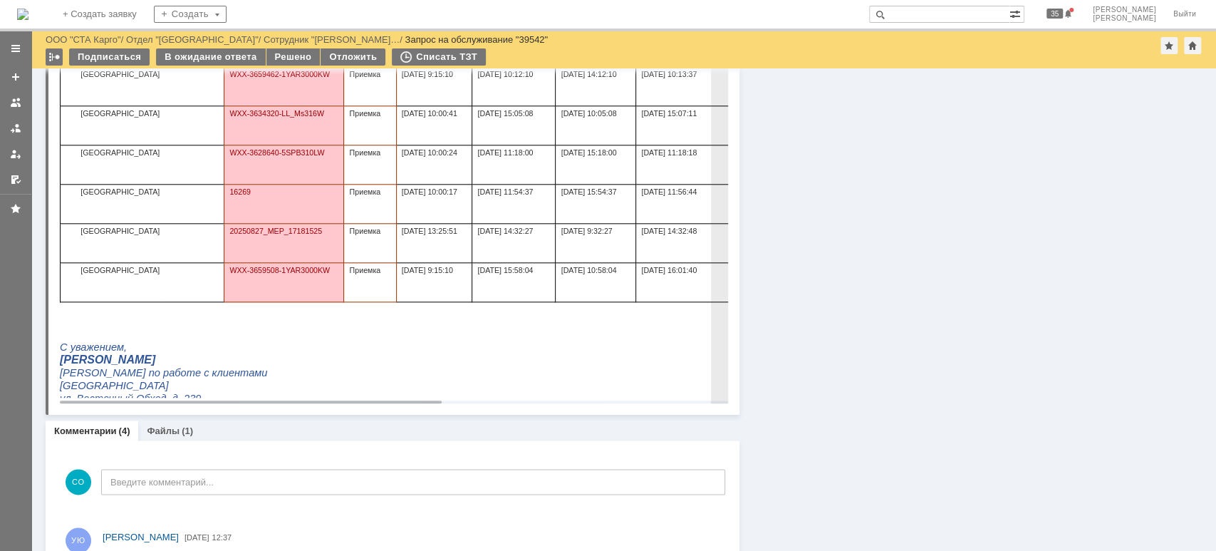
scroll to position [855, 0]
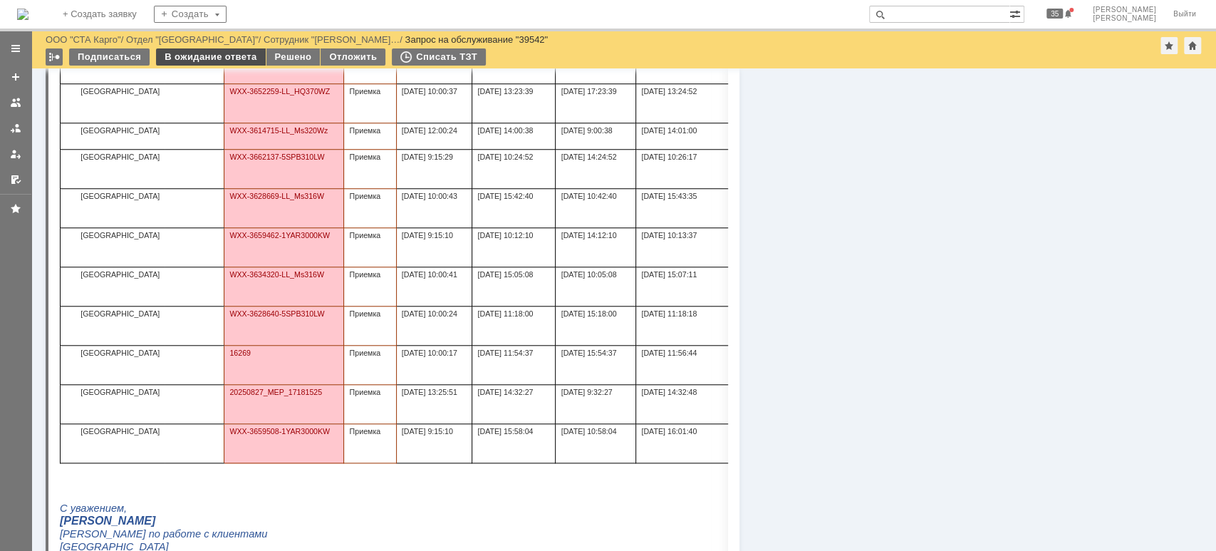
click at [221, 62] on div "В ожидание ответа" at bounding box center [210, 56] width 109 height 17
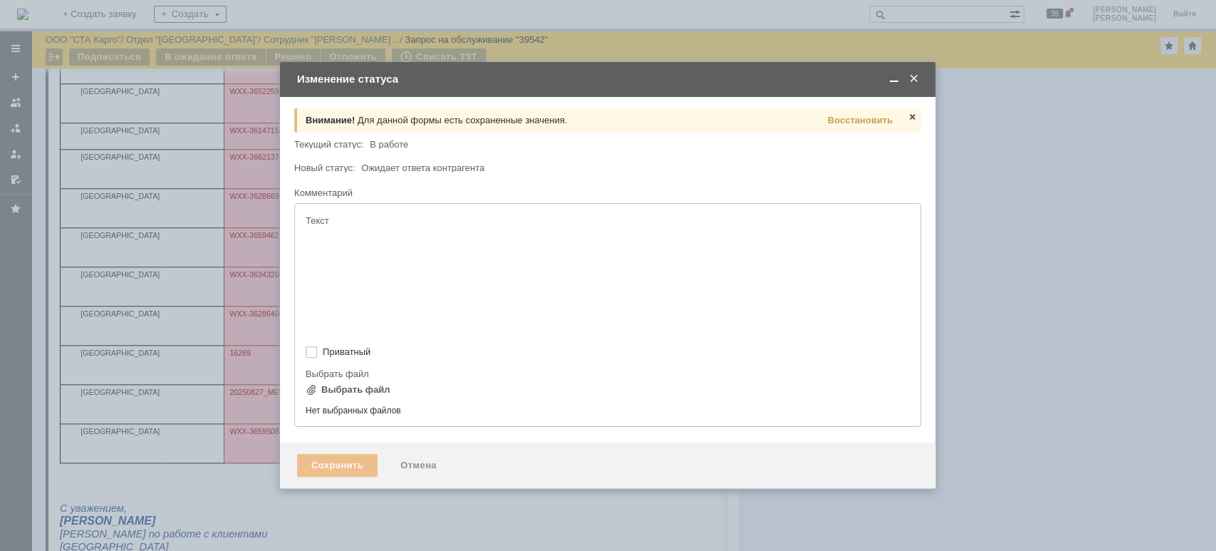
type input "[не указано]"
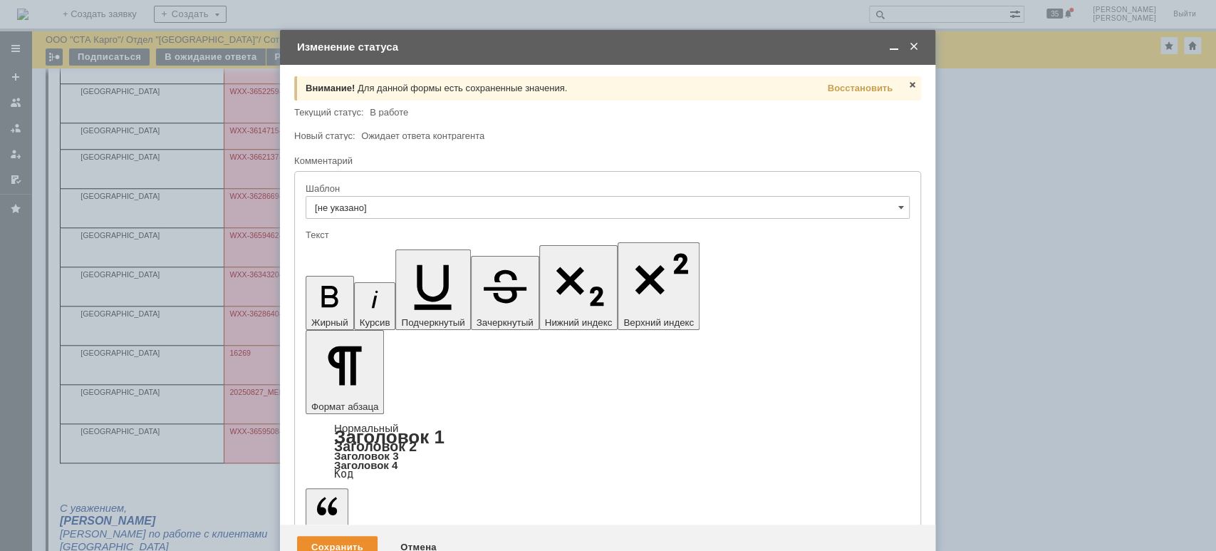
scroll to position [0, 0]
click at [858, 86] on span "Восстановить" at bounding box center [860, 88] width 65 height 11
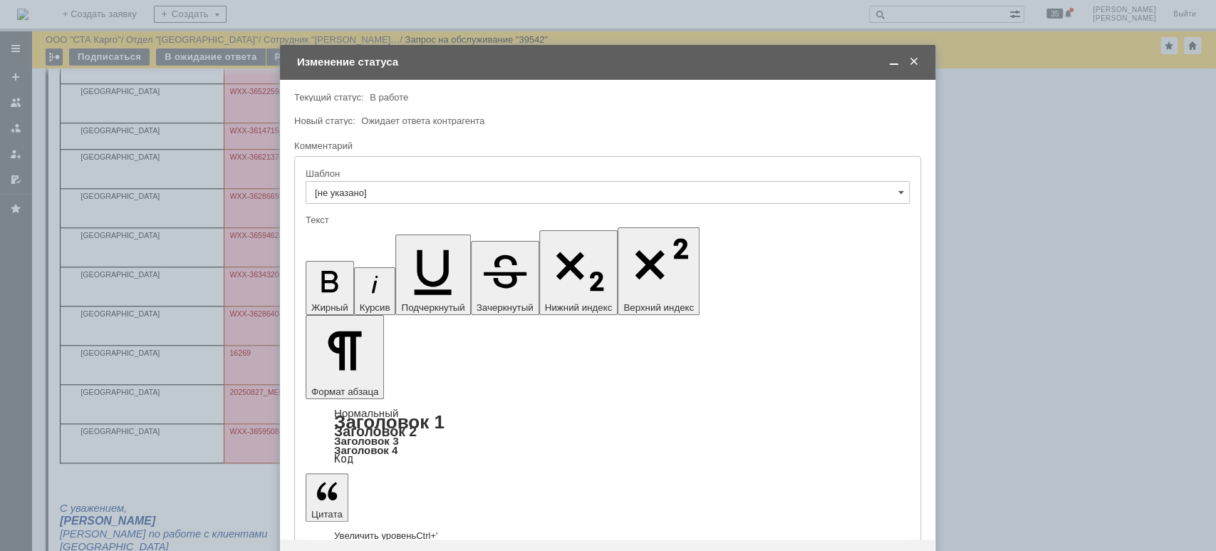
click at [334, 550] on div "Сохранить" at bounding box center [337, 562] width 81 height 23
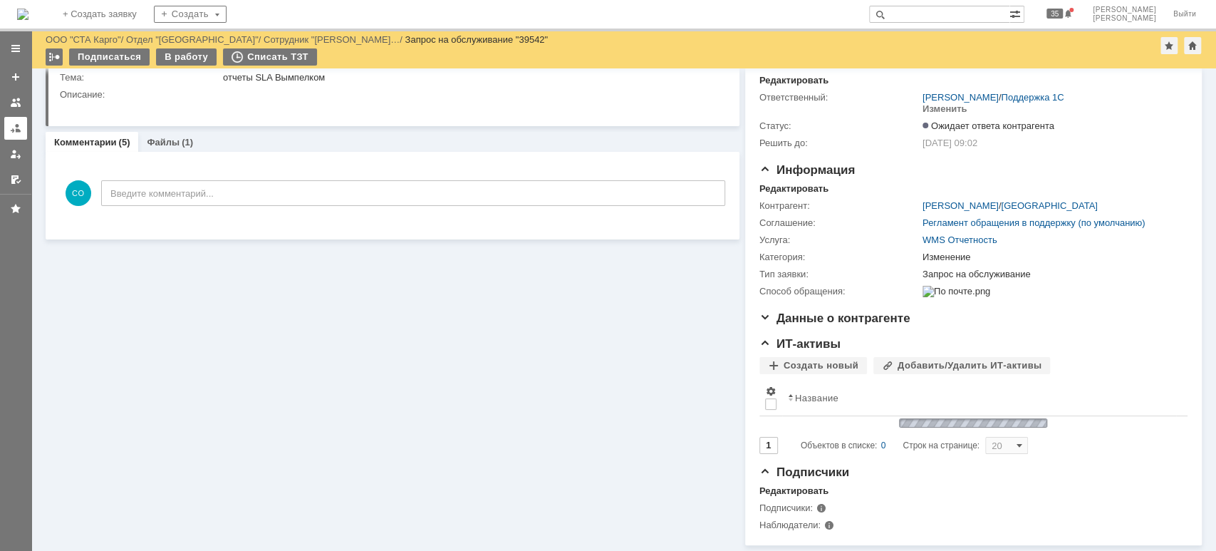
click at [17, 127] on div at bounding box center [15, 128] width 11 height 11
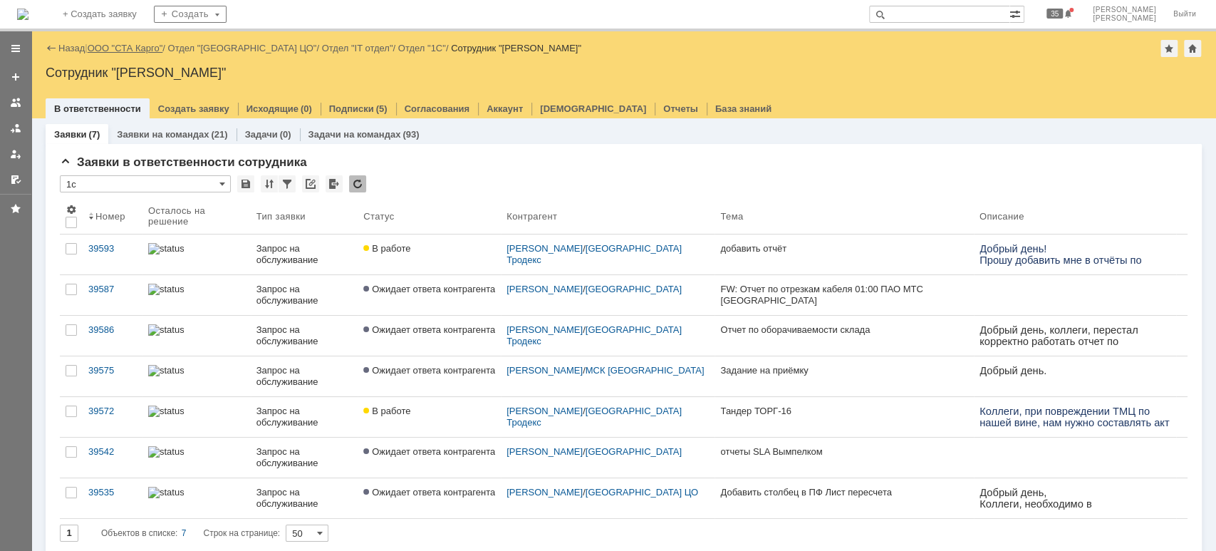
click at [133, 48] on link "ООО "СТА Карго"" at bounding box center [126, 48] width 76 height 11
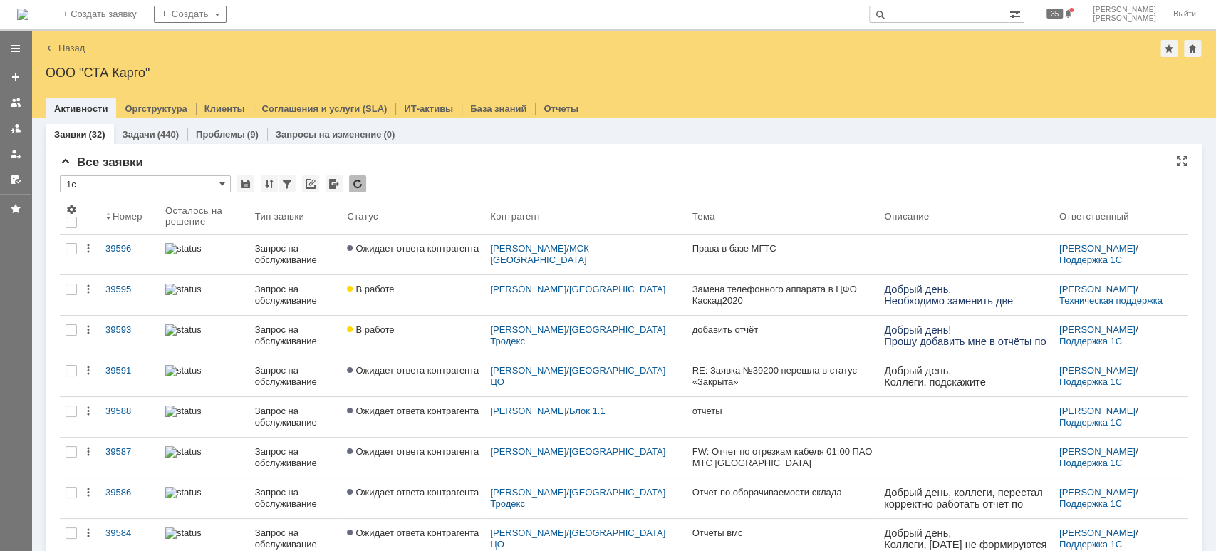
click at [160, 181] on input "1с" at bounding box center [145, 183] width 171 height 17
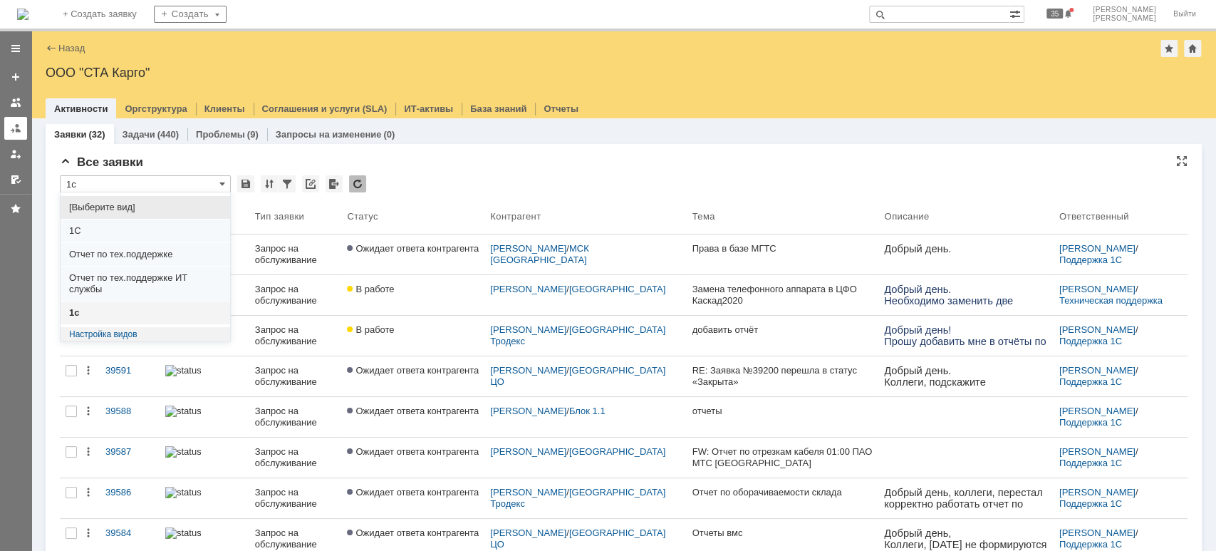
click at [10, 131] on div at bounding box center [15, 128] width 11 height 11
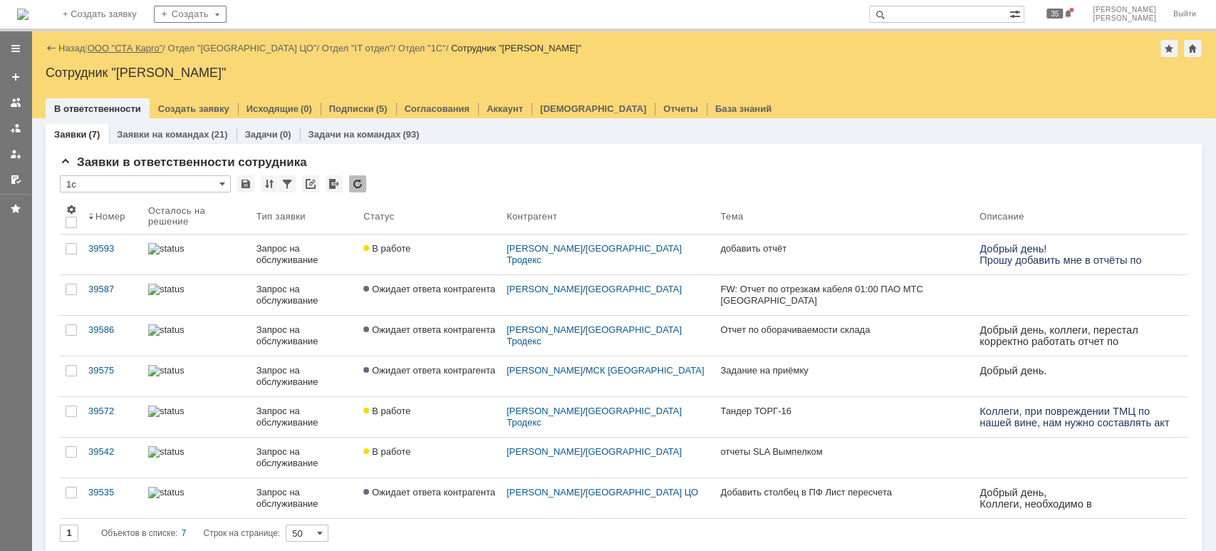
click at [115, 46] on link "ООО "СТА Карго"" at bounding box center [126, 48] width 76 height 11
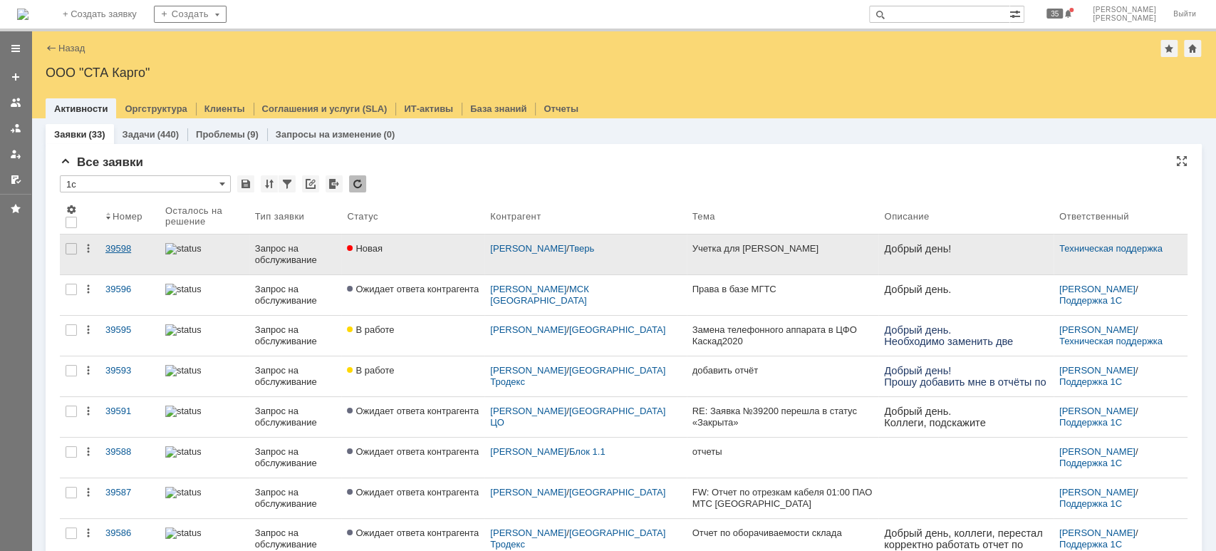
click at [118, 245] on div "39598" at bounding box center [129, 248] width 48 height 11
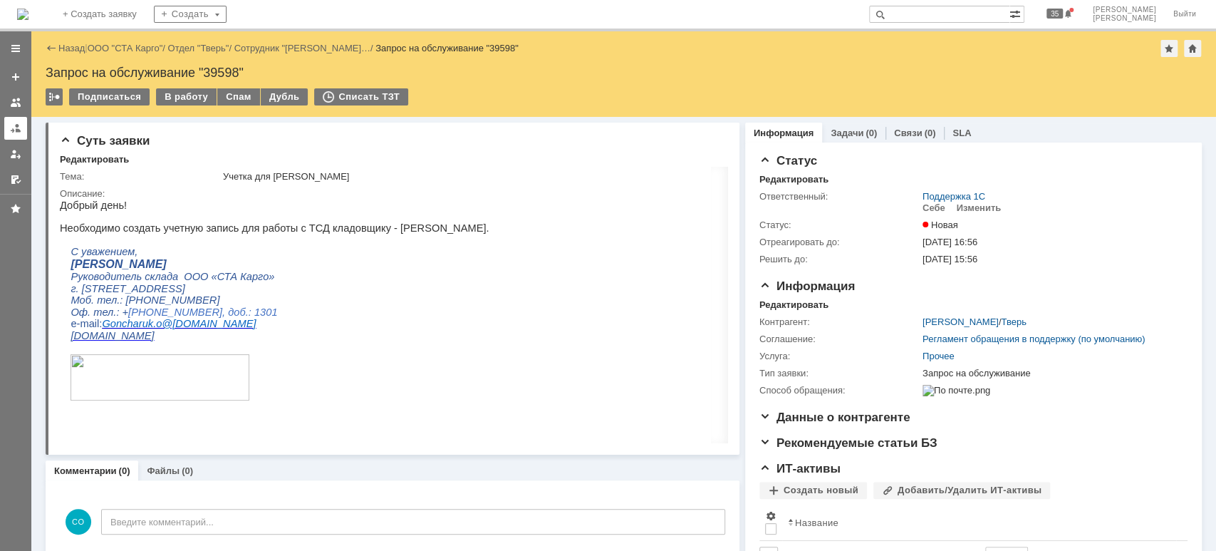
click at [15, 126] on div at bounding box center [15, 128] width 11 height 11
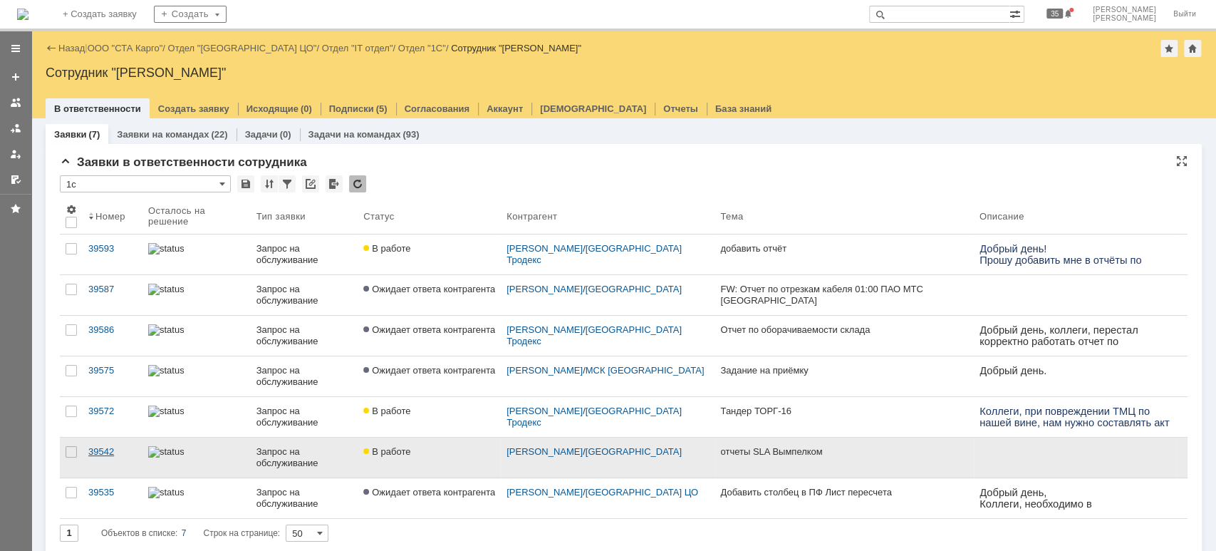
click at [100, 455] on div "39542" at bounding box center [112, 451] width 48 height 11
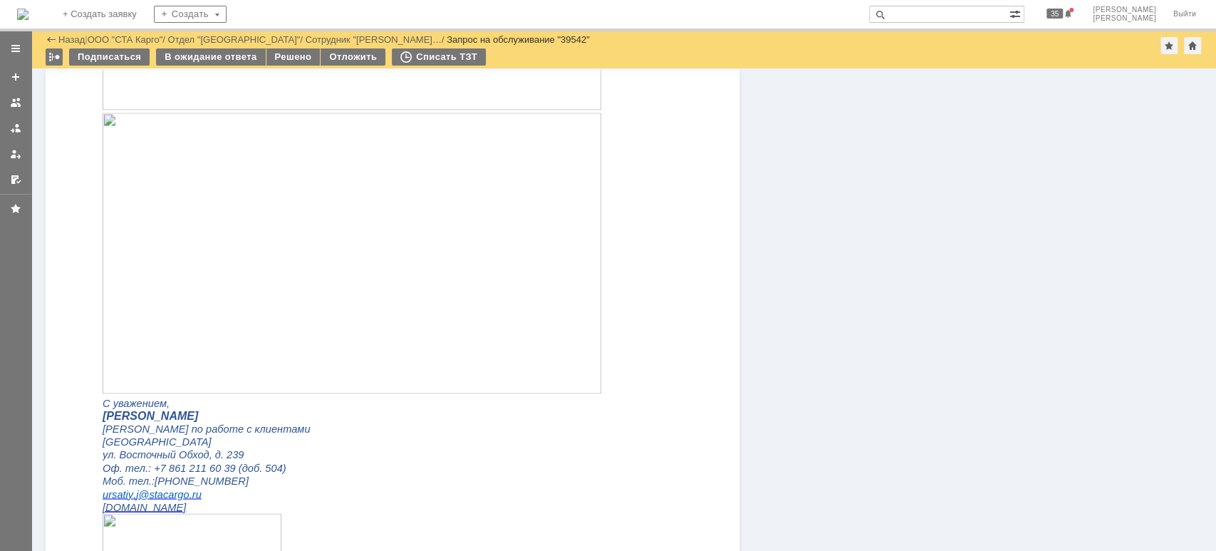
click at [248, 207] on img at bounding box center [352, 253] width 499 height 281
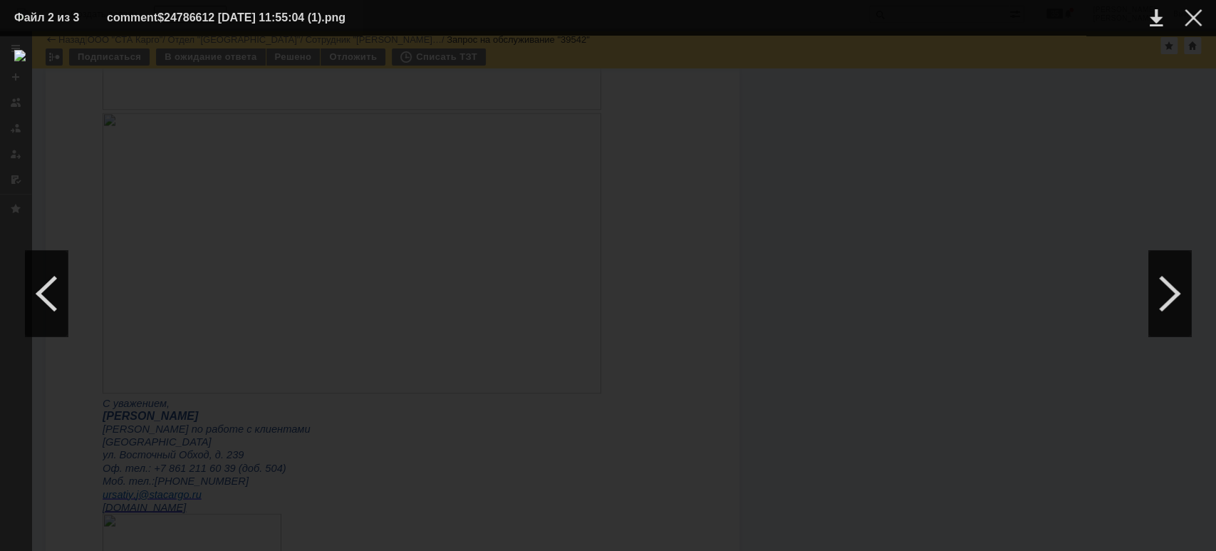
click at [306, 498] on img at bounding box center [608, 293] width 1188 height 487
click at [1195, 21] on div at bounding box center [1193, 17] width 17 height 17
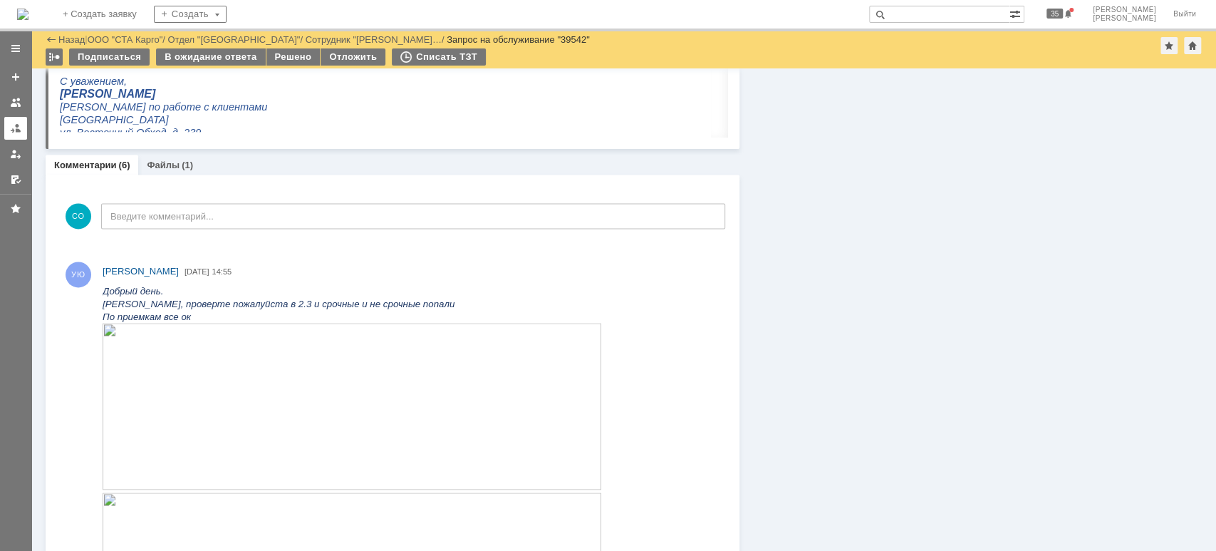
click at [15, 125] on div at bounding box center [15, 128] width 11 height 11
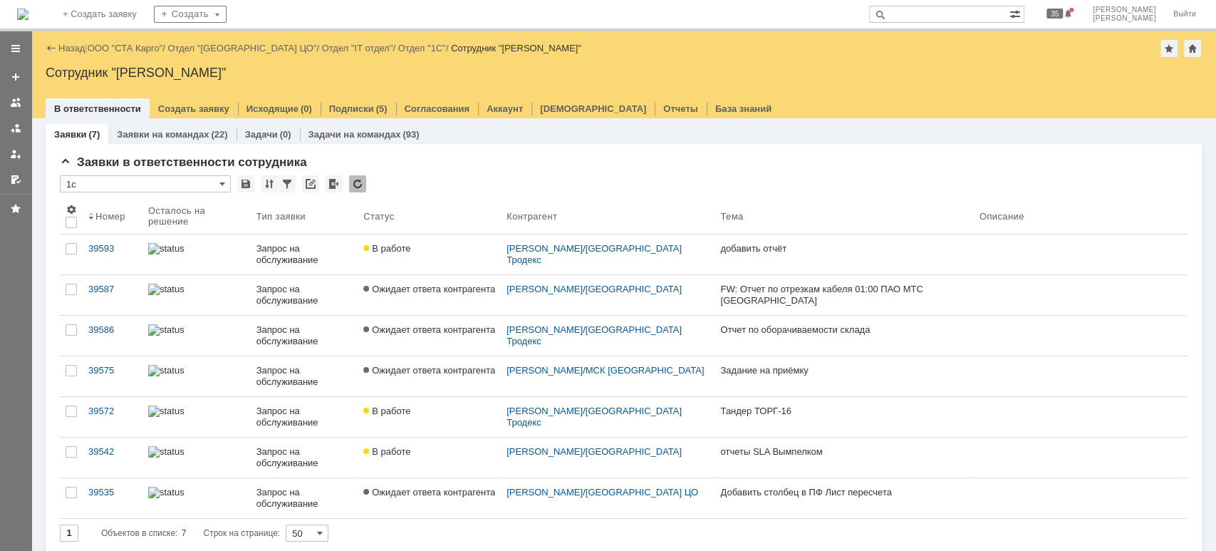
click at [938, 14] on input "text" at bounding box center [939, 14] width 140 height 17
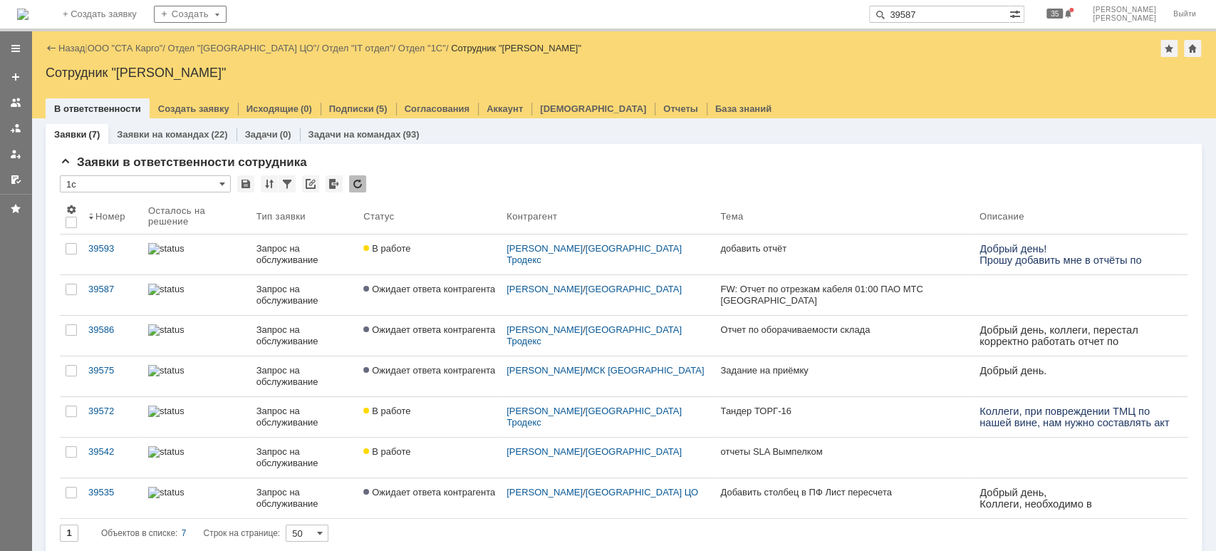
type input "39587"
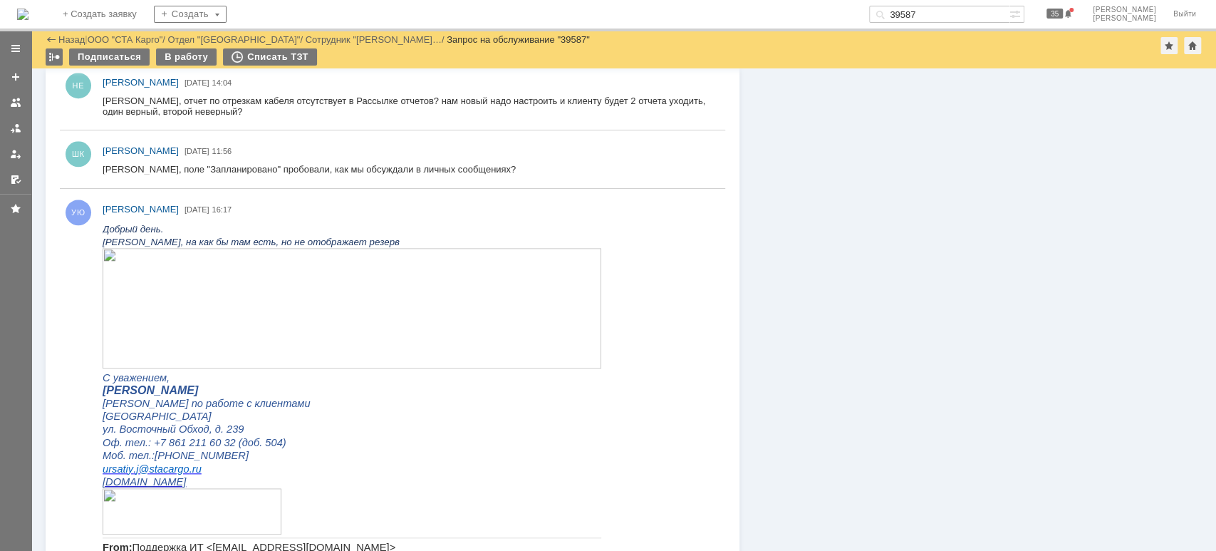
scroll to position [731, 0]
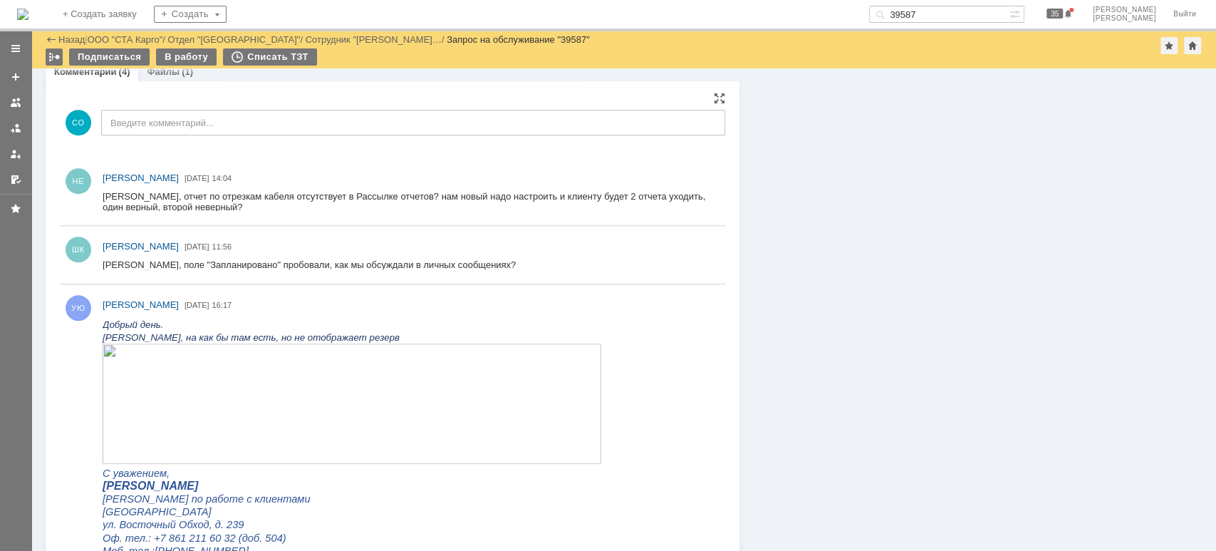
click at [566, 420] on img at bounding box center [352, 403] width 499 height 120
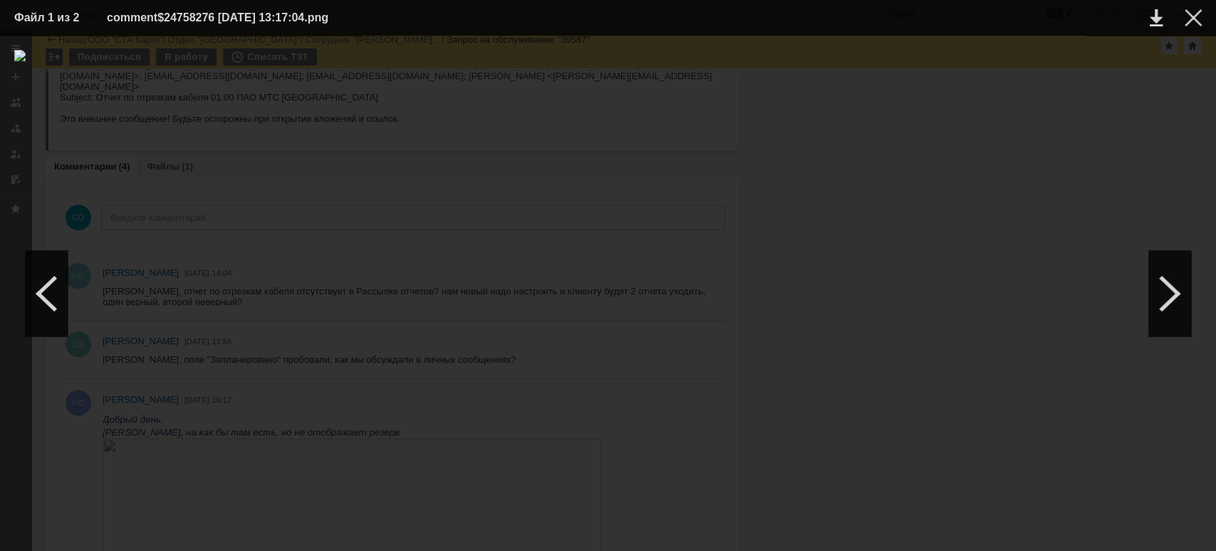
click at [1089, 83] on div at bounding box center [608, 293] width 1188 height 487
click at [1194, 26] on div at bounding box center [1193, 17] width 17 height 17
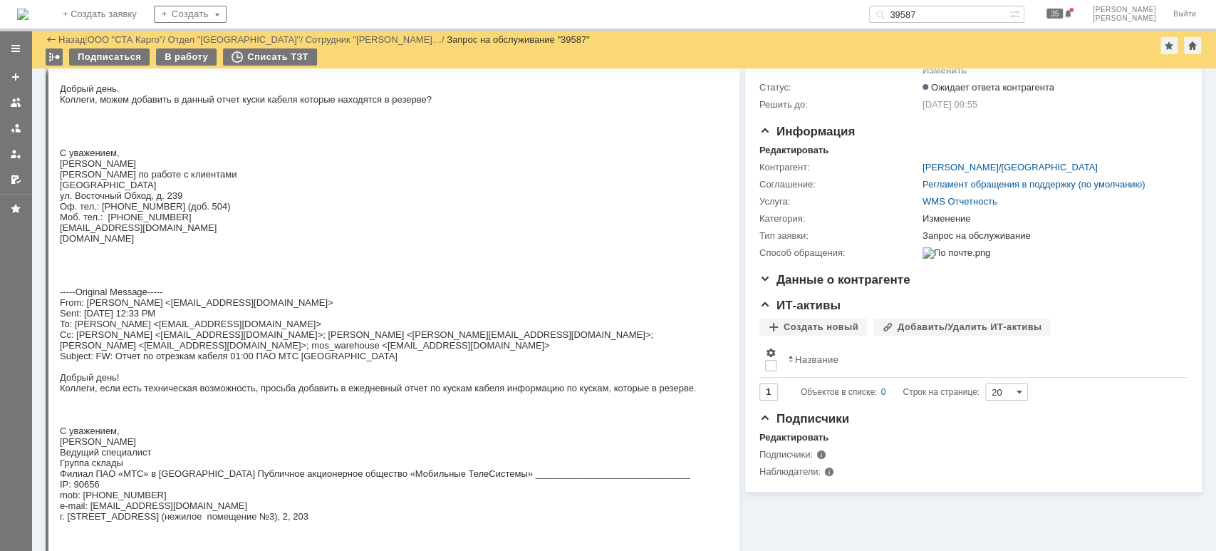
scroll to position [0, 0]
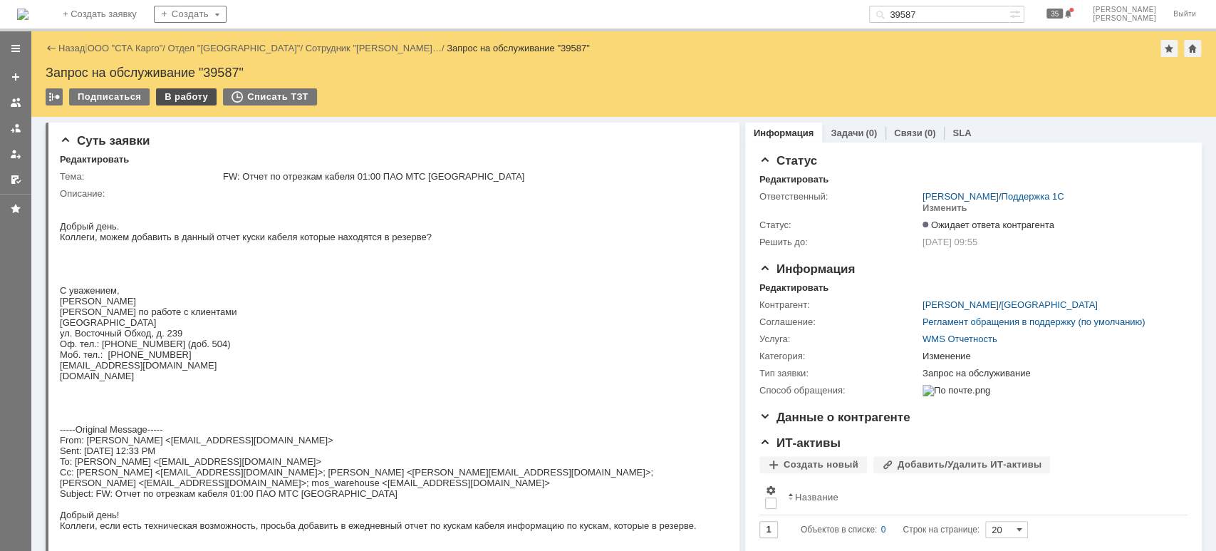
click at [187, 93] on div "В работу" at bounding box center [186, 96] width 61 height 17
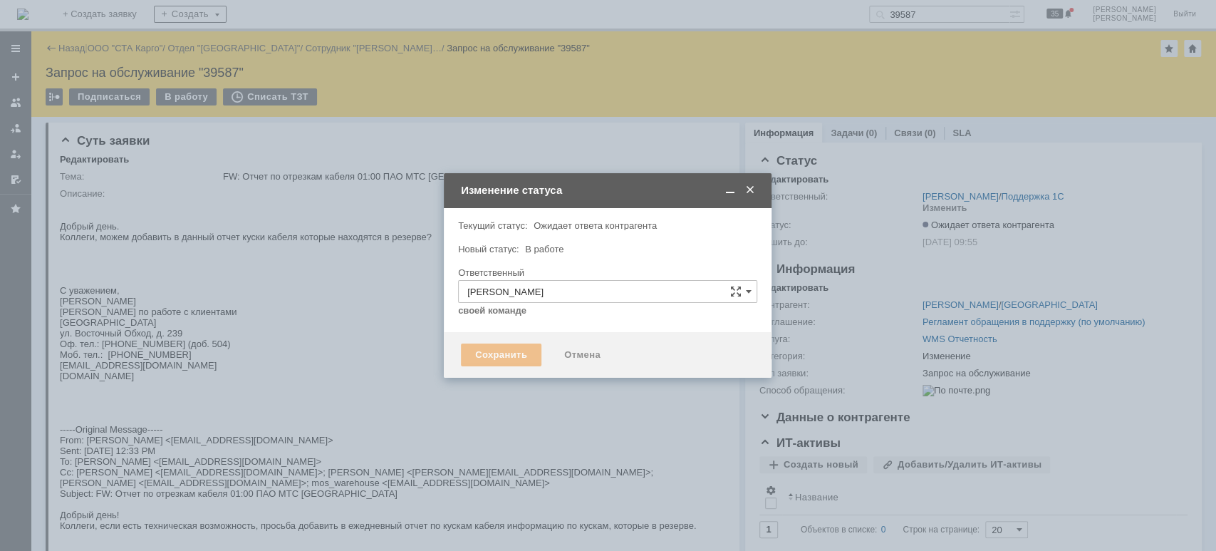
type input "Изменение"
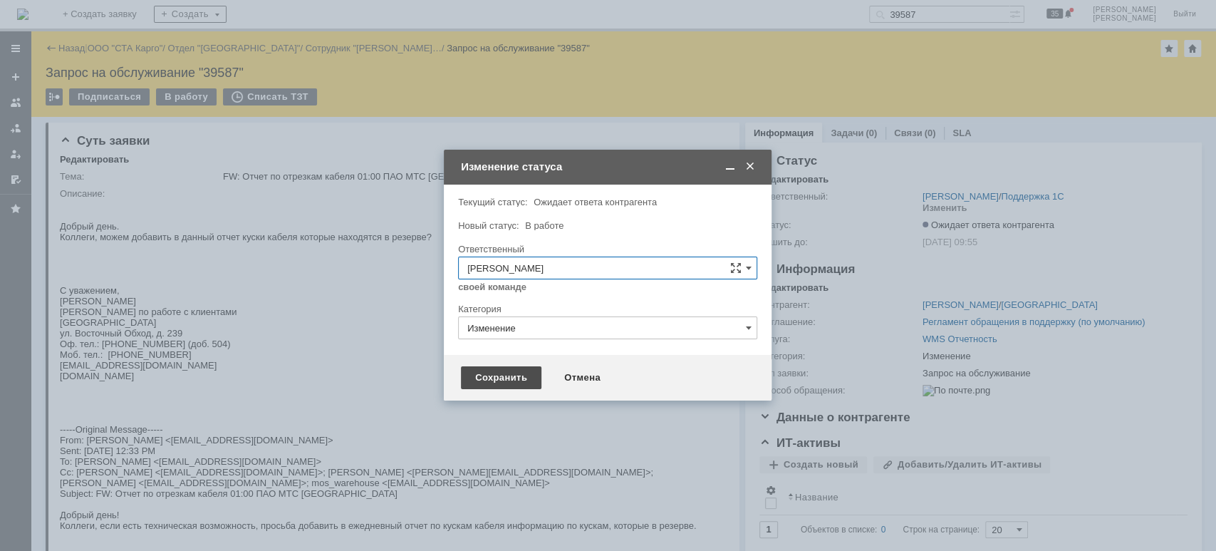
click at [485, 378] on div "Сохранить" at bounding box center [501, 377] width 81 height 23
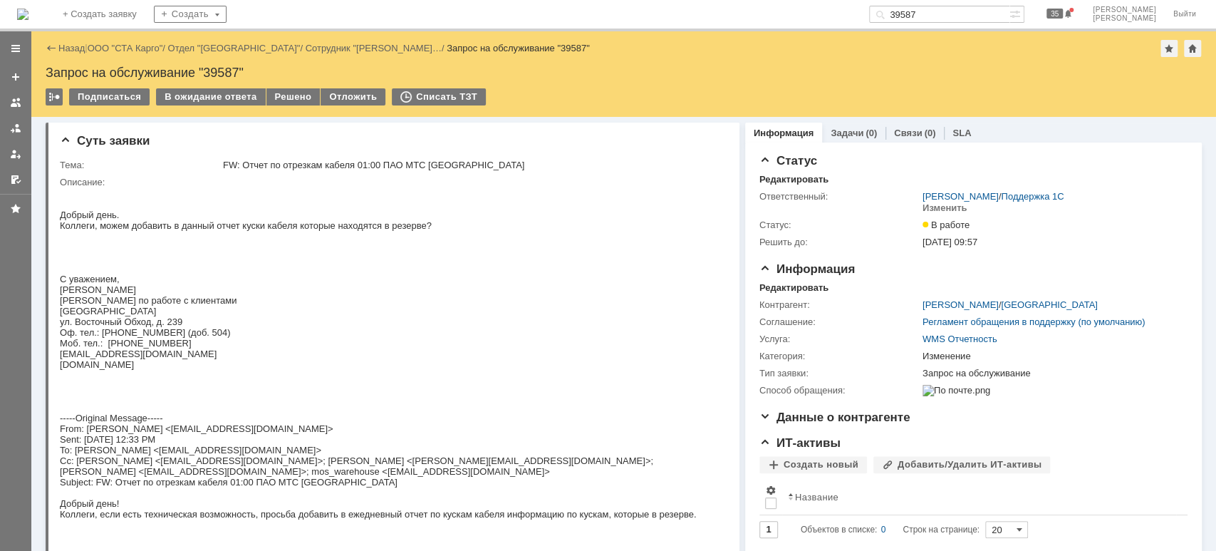
click at [497, 319] on body "Добрый день. Коллеги, можем добавить в данный отчет куски кабеля которые находя…" at bounding box center [386, 514] width 653 height 652
click at [226, 311] on body "Добрый день. Коллеги, можем добавить в данный отчет куски кабеля которые находя…" at bounding box center [386, 514] width 653 height 652
click at [413, 346] on body "Добрый день. Коллеги, можем добавить в данный отчет куски кабеля которые находя…" at bounding box center [386, 514] width 653 height 652
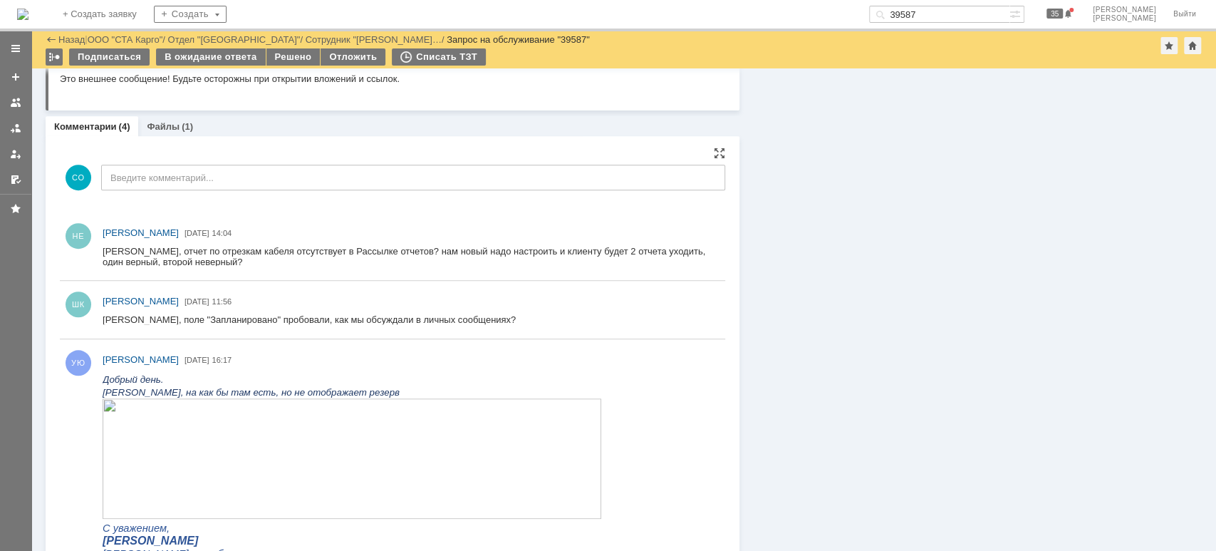
scroll to position [760, 0]
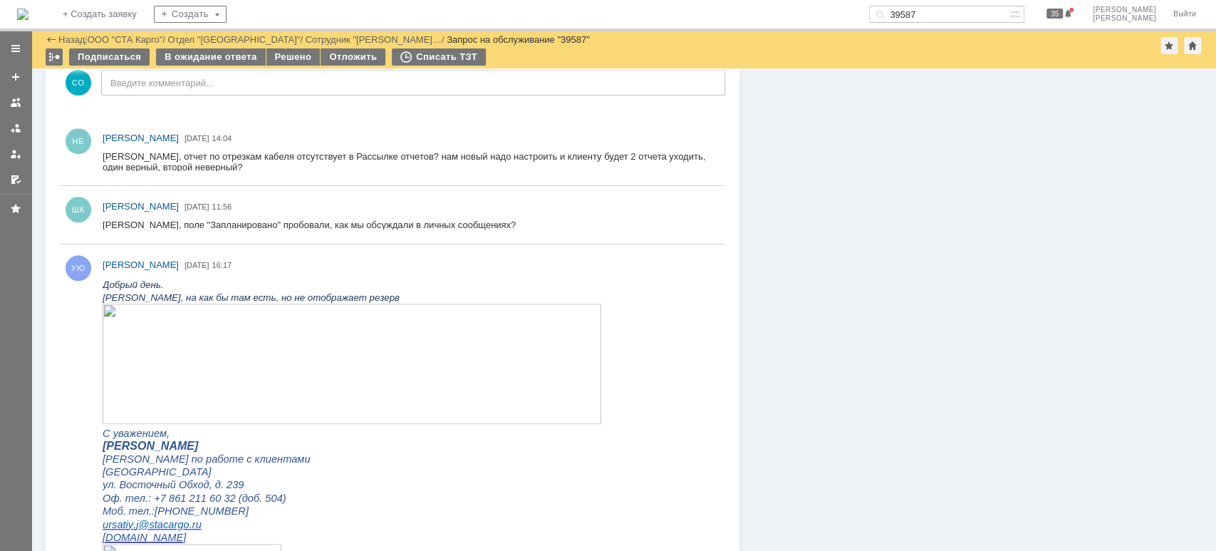
click at [257, 379] on img at bounding box center [352, 364] width 499 height 120
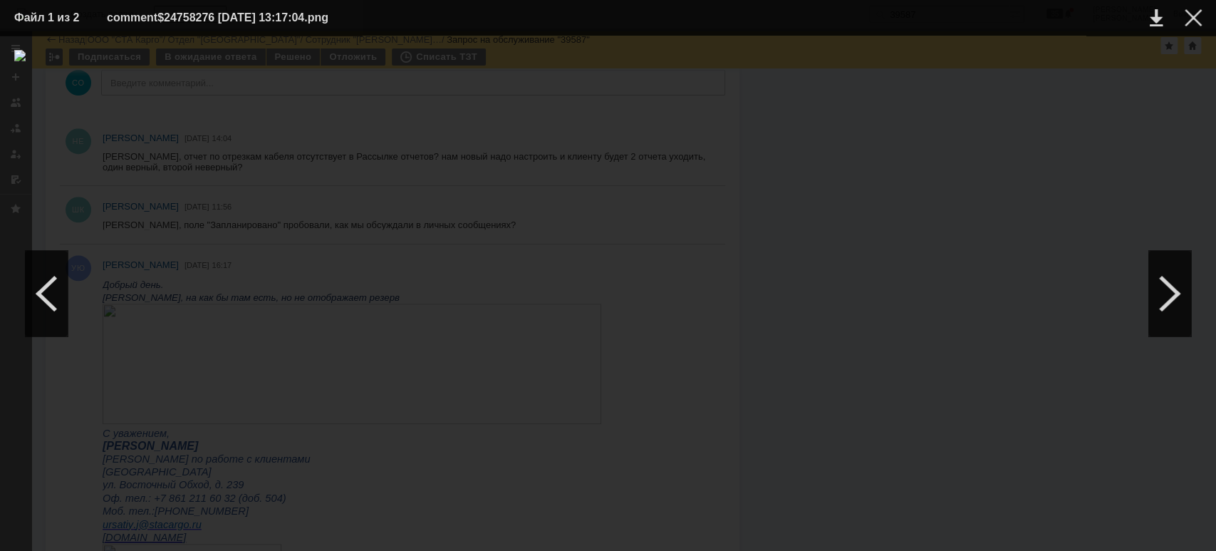
click at [721, 450] on div at bounding box center [608, 293] width 1188 height 487
click at [1190, 17] on div at bounding box center [1193, 17] width 17 height 17
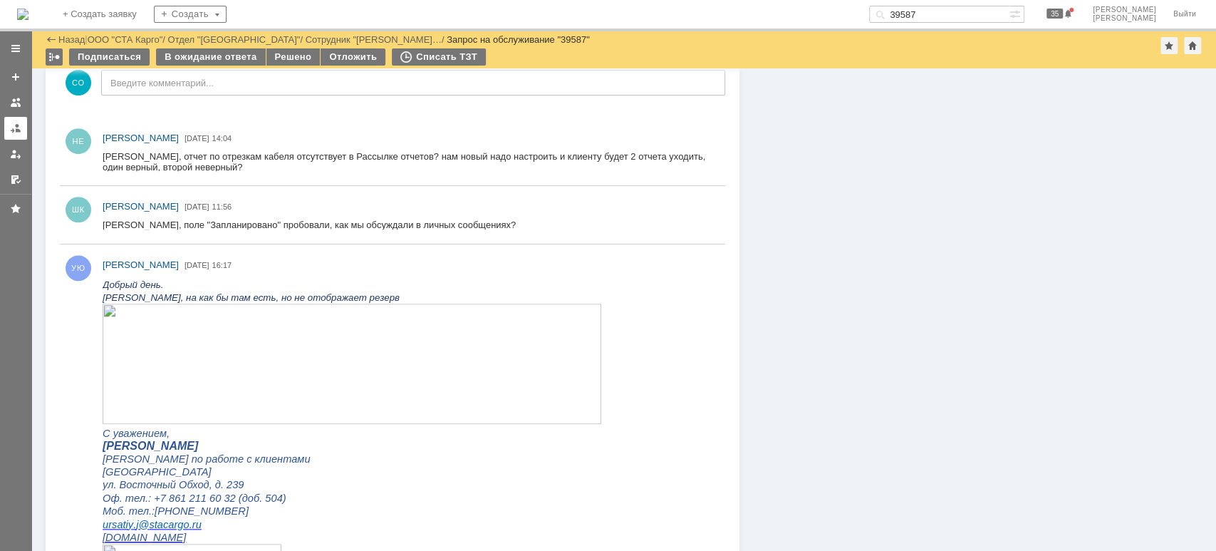
click at [9, 125] on link at bounding box center [15, 128] width 23 height 23
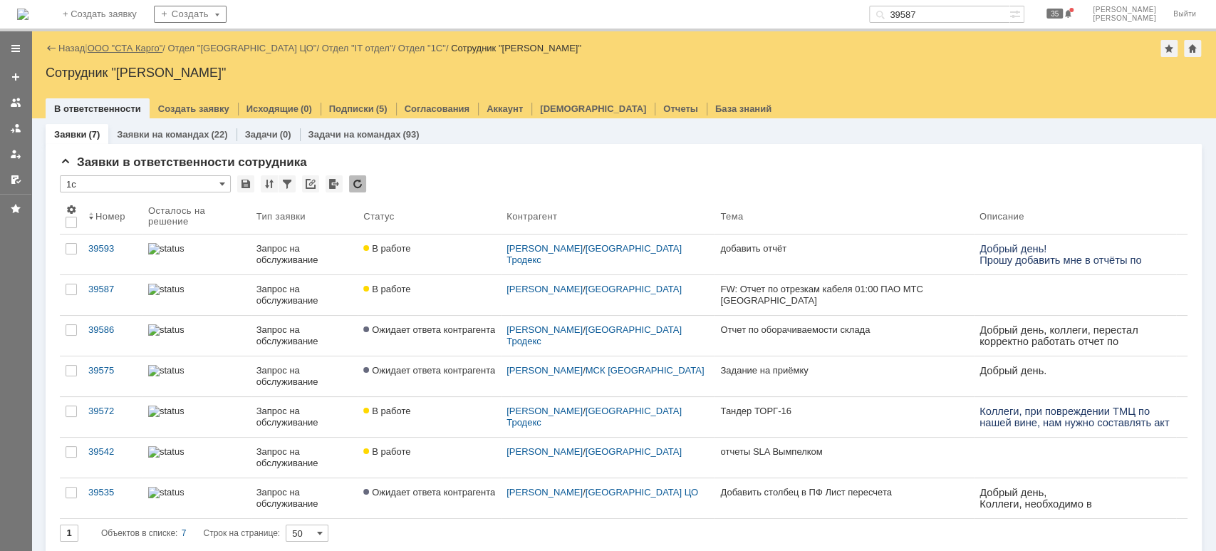
click at [133, 50] on link "ООО "СТА Карго"" at bounding box center [126, 48] width 76 height 11
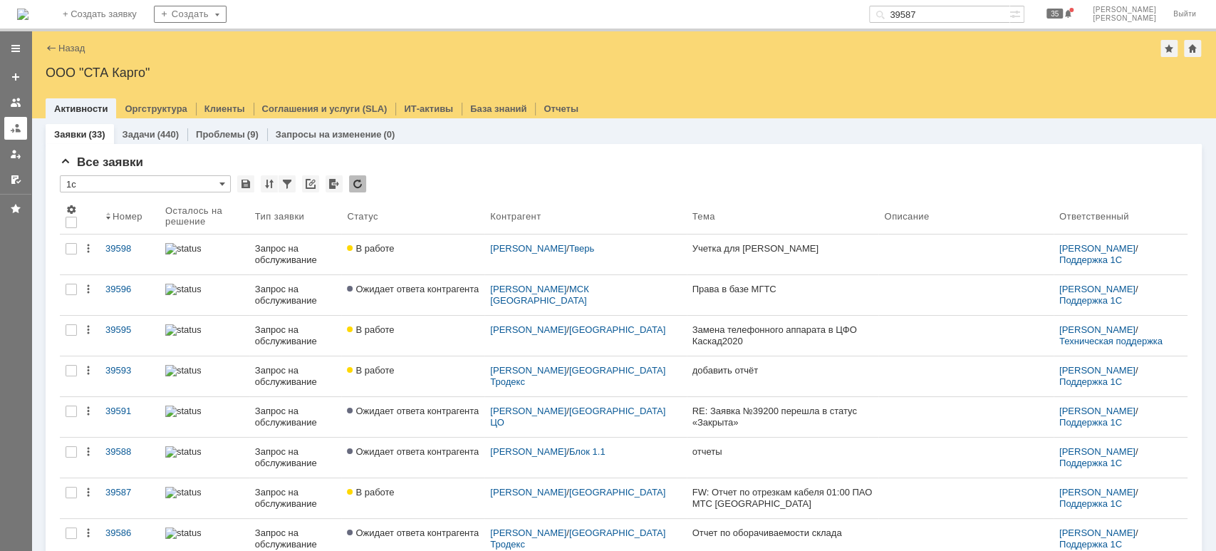
click at [12, 128] on div at bounding box center [15, 128] width 11 height 11
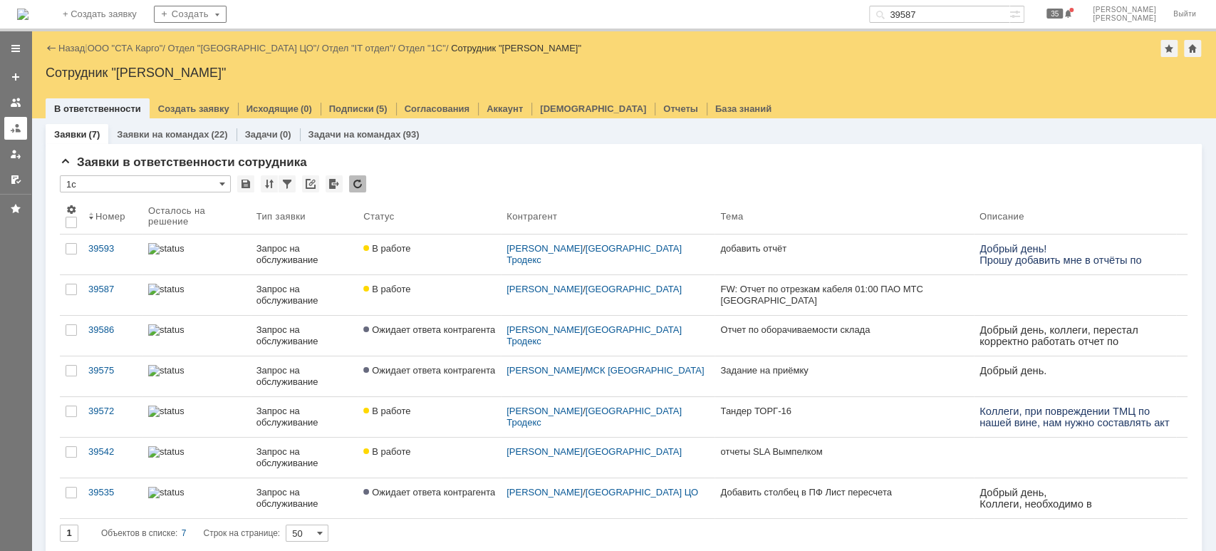
click at [16, 127] on div at bounding box center [15, 128] width 11 height 11
click at [148, 50] on link "ООО "СТА Карго"" at bounding box center [126, 48] width 76 height 11
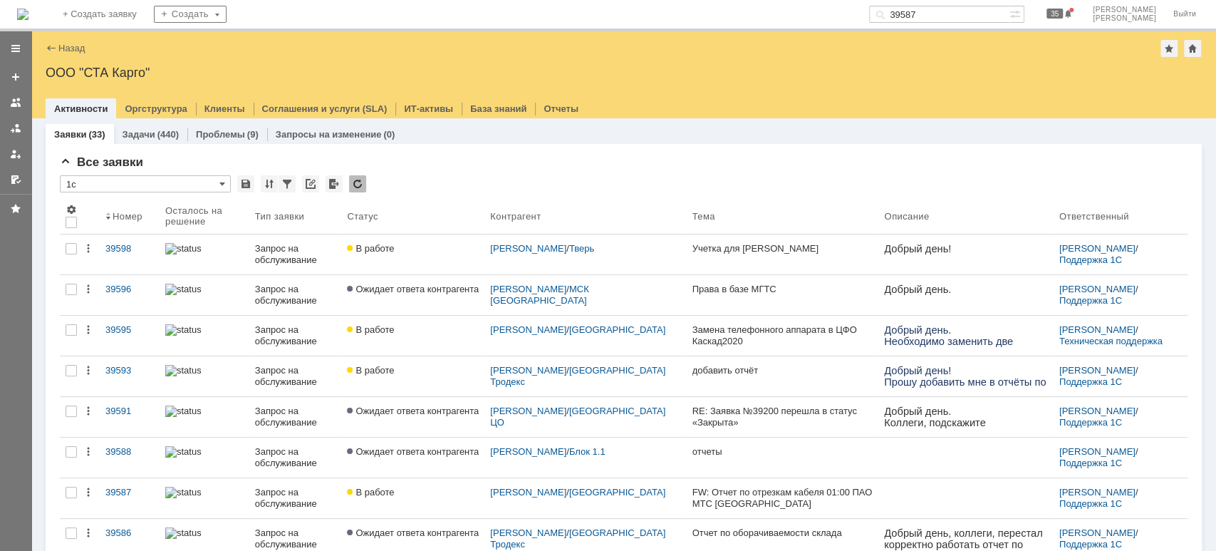
drag, startPoint x: 16, startPoint y: 128, endPoint x: 4, endPoint y: 133, distance: 13.8
click at [16, 128] on div at bounding box center [15, 128] width 11 height 11
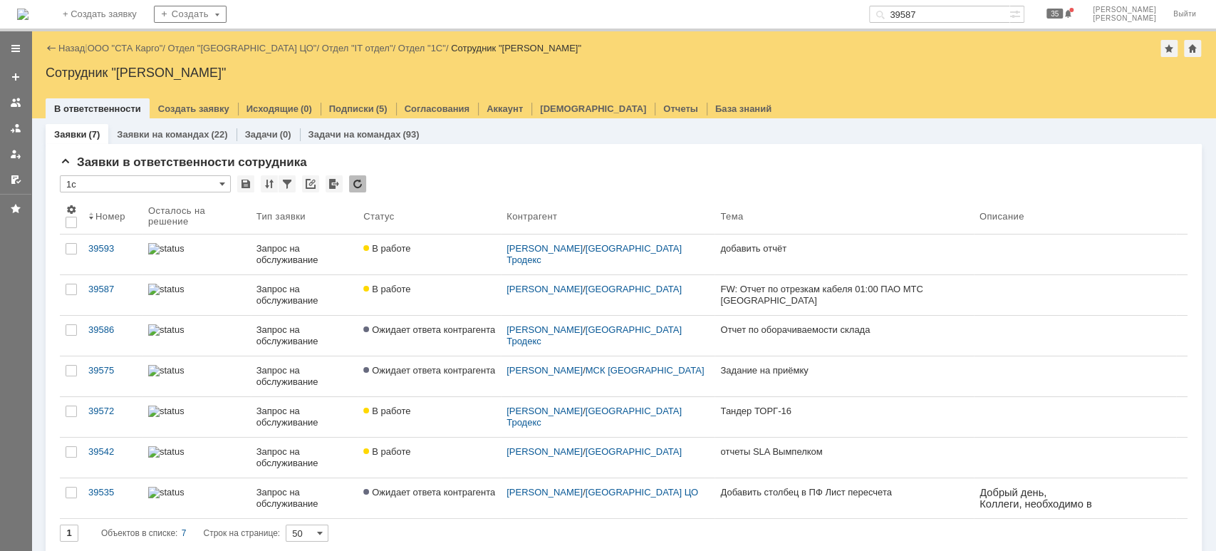
click at [128, 40] on div "Назад | ООО "СТА Карго" / Отдел "Санкт-Петербург ЦО" / Отдел "IT отдел" / Отдел…" at bounding box center [624, 48] width 1157 height 17
